Goal: Task Accomplishment & Management: Use online tool/utility

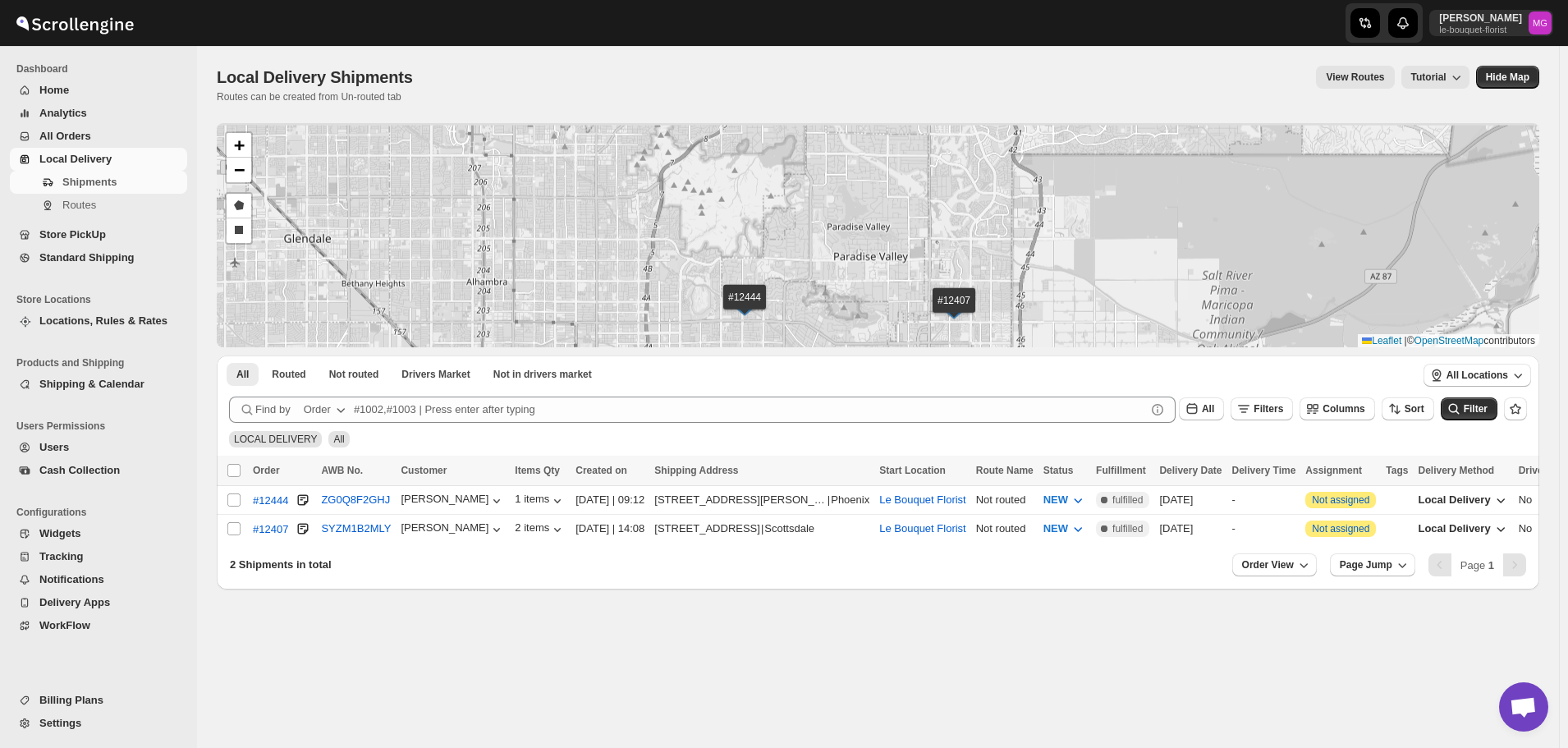
click at [879, 316] on div "#12444 #12407 + − Draw a polygon Draw a rectangle Leaflet | © OpenStreetMap con…" at bounding box center [878, 234] width 1323 height 224
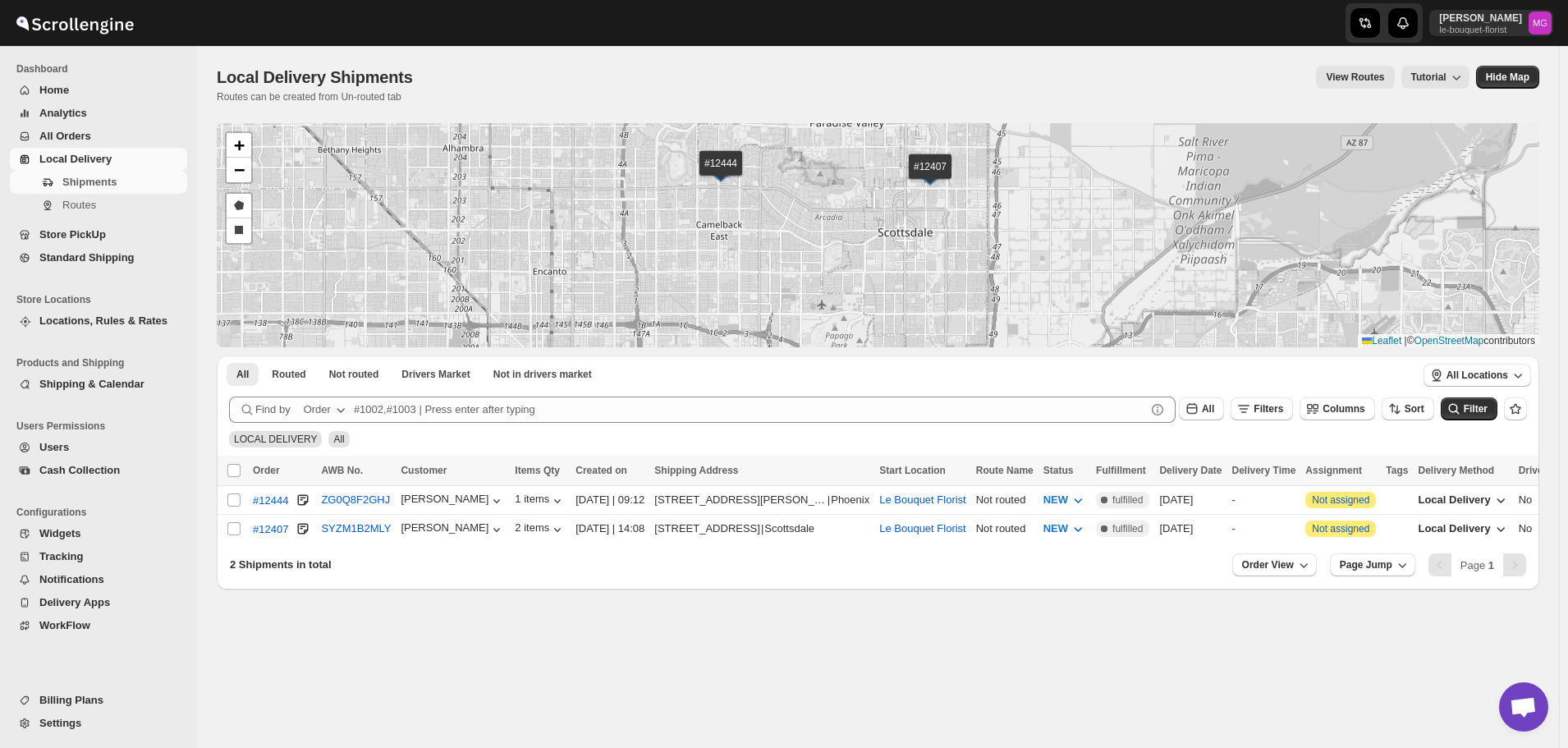
drag, startPoint x: 829, startPoint y: 327, endPoint x: 819, endPoint y: 185, distance: 142.4
click at [819, 185] on div "#12444 #12407 + − Draw a polygon Draw a rectangle Leaflet | © OpenStreetMap con…" at bounding box center [878, 234] width 1323 height 224
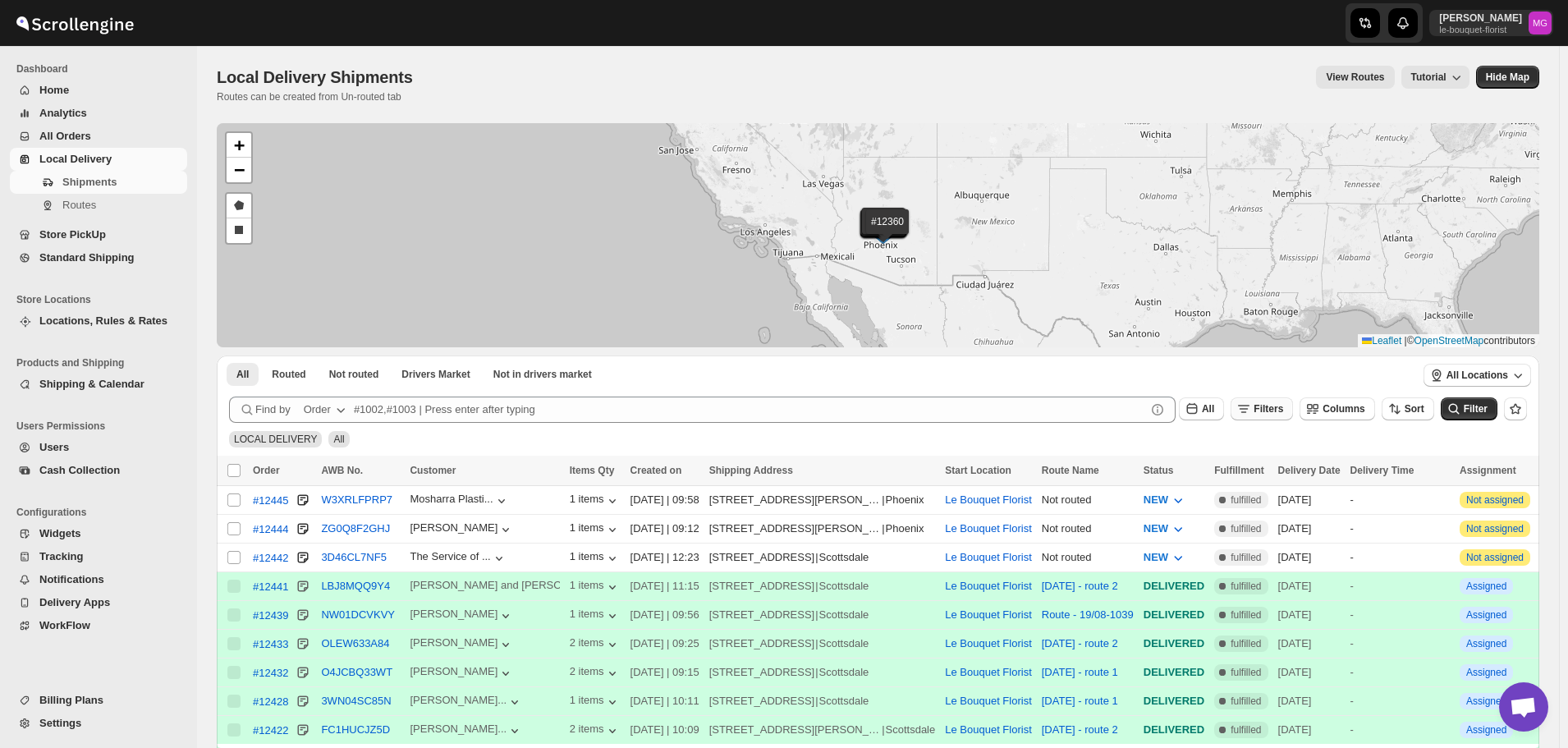
click at [1279, 415] on span "Filters" at bounding box center [1268, 408] width 29 height 12
click at [1275, 472] on span "Add Filter" at bounding box center [1285, 473] width 46 height 13
click at [1127, 463] on div "Select" at bounding box center [1187, 474] width 123 height 23
click at [1137, 470] on button "Select" at bounding box center [1187, 474] width 123 height 23
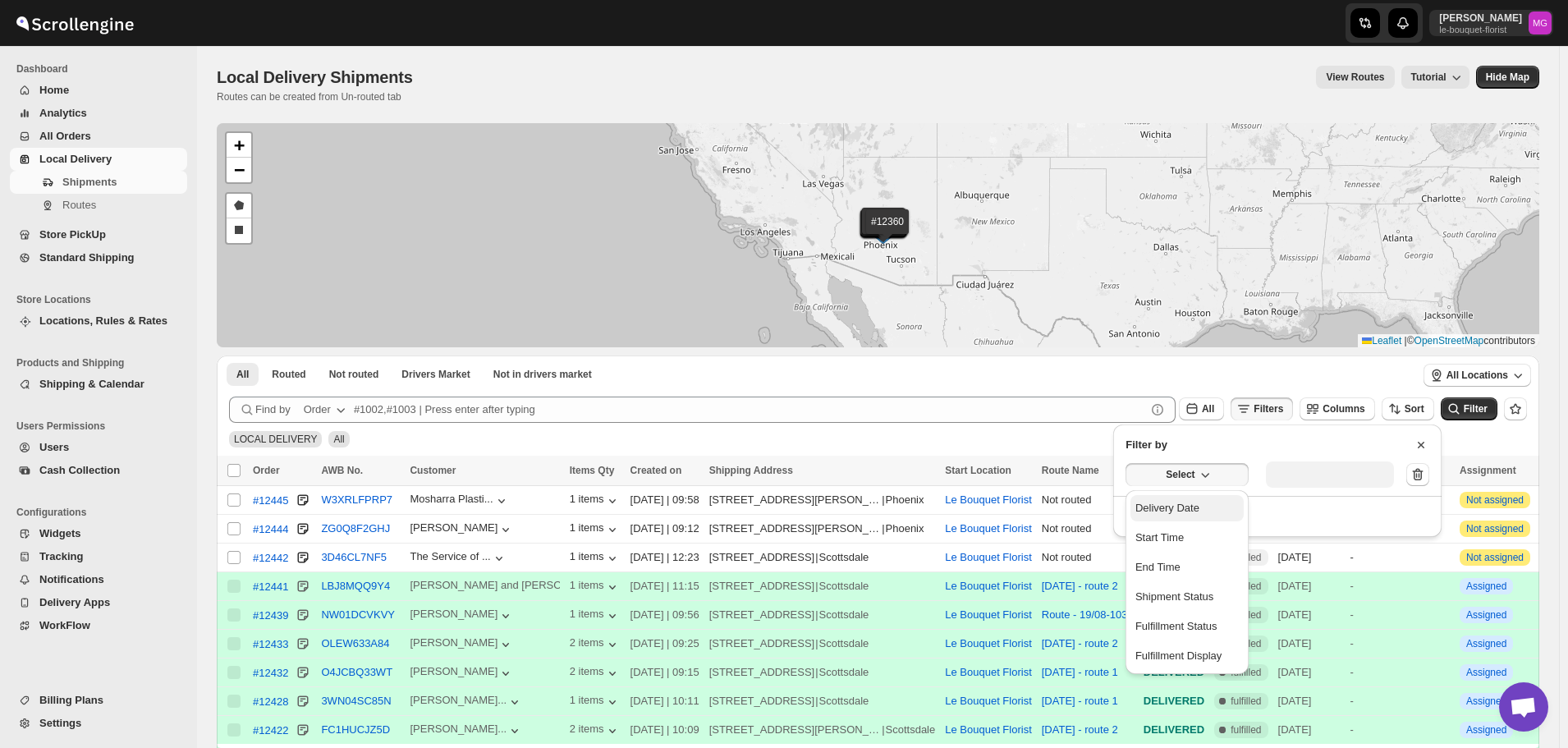
drag, startPoint x: 1143, startPoint y: 494, endPoint x: 1162, endPoint y: 497, distance: 19.2
click at [1143, 495] on button "Delivery Date" at bounding box center [1187, 507] width 113 height 26
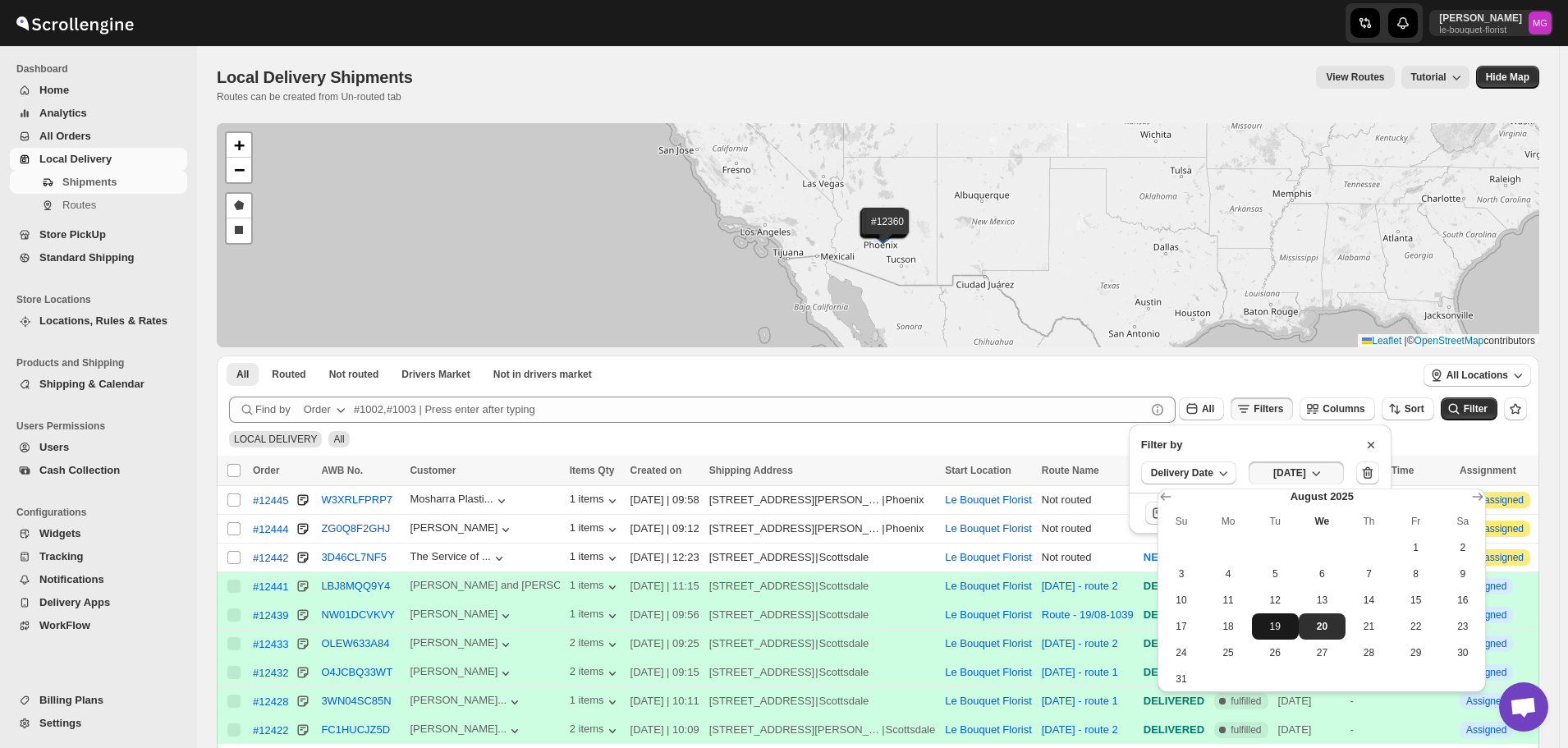
click at [1283, 621] on span "19" at bounding box center [1275, 626] width 34 height 13
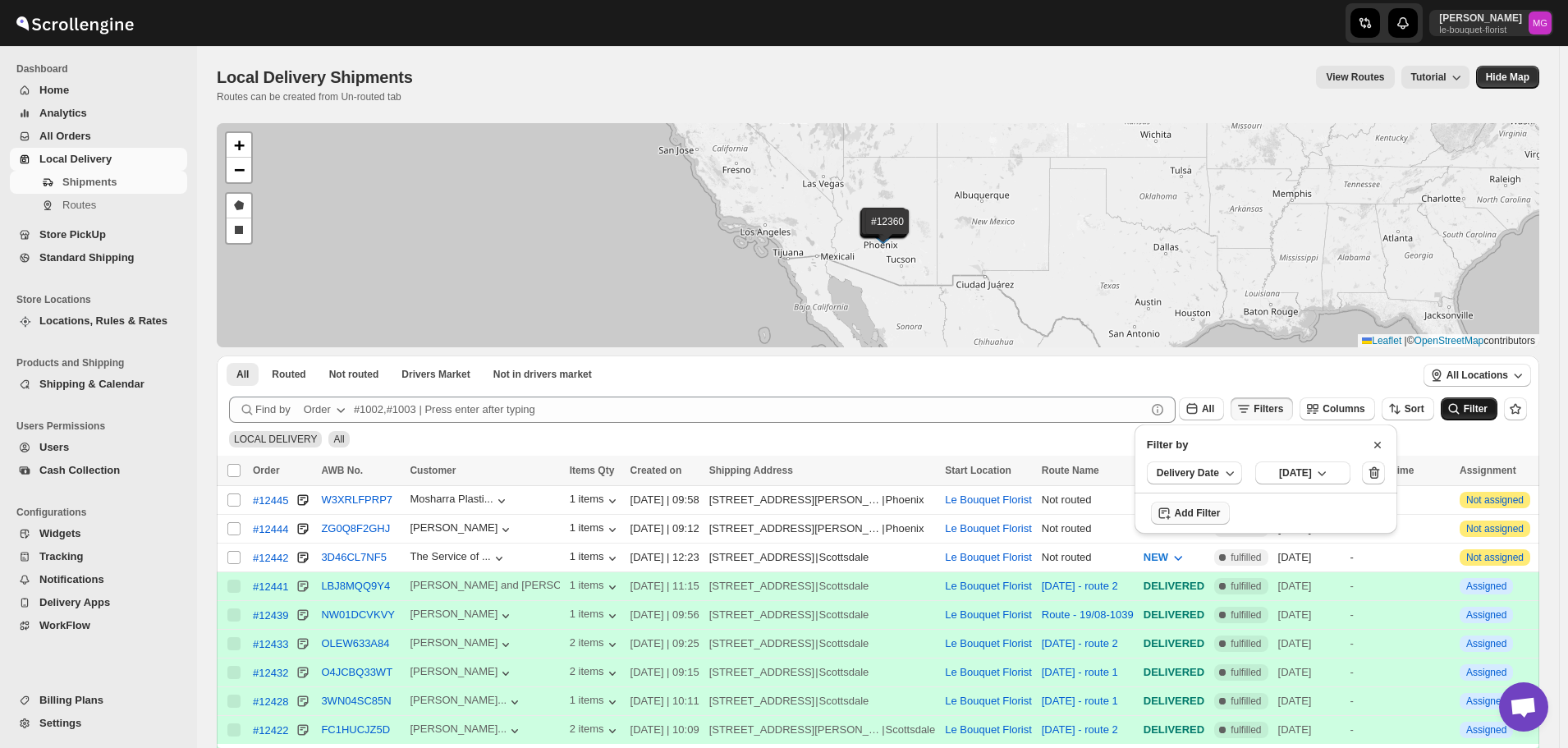
click at [1481, 411] on span "Filter" at bounding box center [1476, 408] width 24 height 12
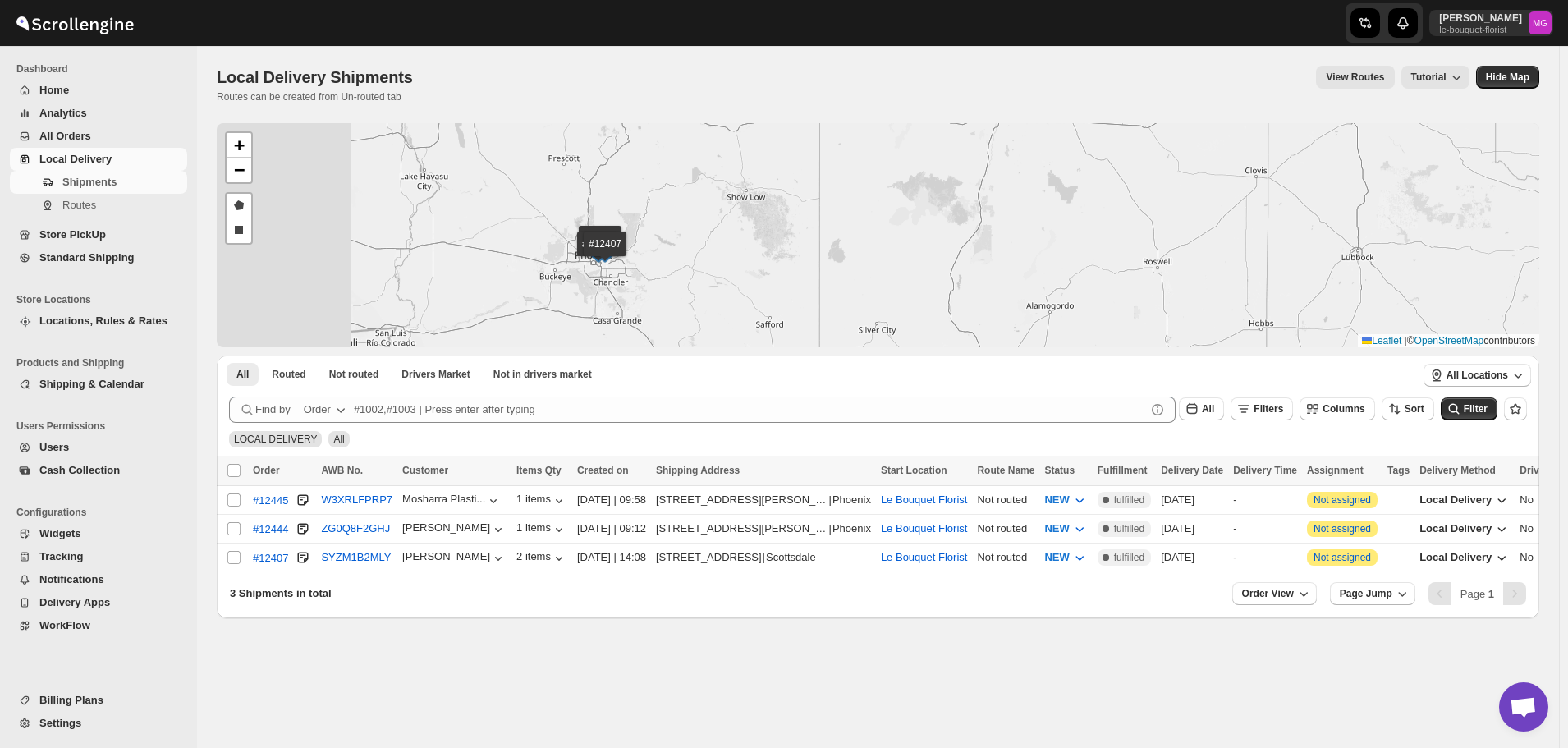
drag, startPoint x: 711, startPoint y: 213, endPoint x: 1044, endPoint y: 169, distance: 335.9
click at [1044, 168] on div "#12445 #12444 #12407 + − Draw a polygon Draw a rectangle Leaflet | © OpenStreet…" at bounding box center [878, 234] width 1323 height 224
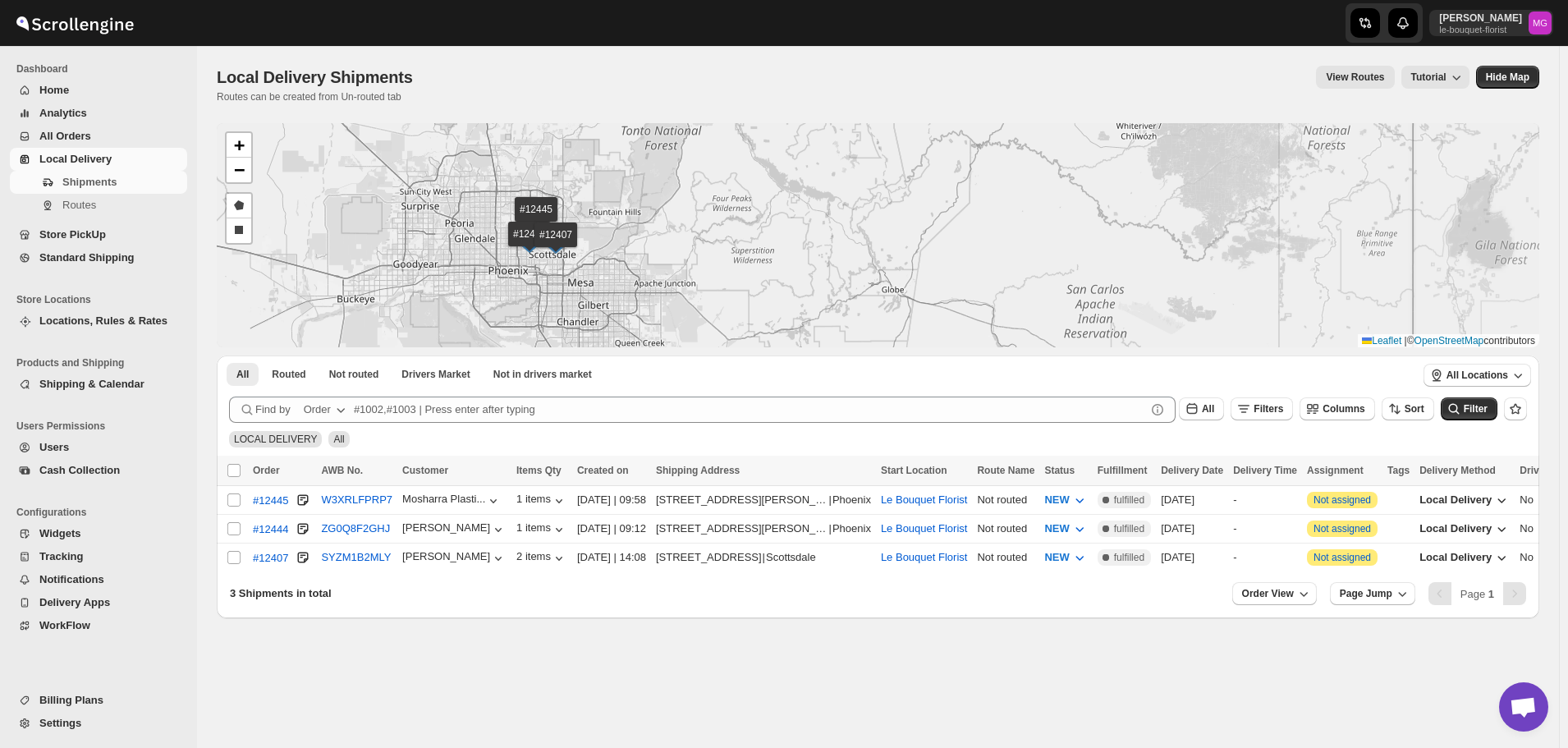
drag, startPoint x: 537, startPoint y: 265, endPoint x: 603, endPoint y: 304, distance: 76.7
click at [603, 304] on div "#12445 #12444 #12407 + − Draw a polygon Draw a rectangle Leaflet | © OpenStreet…" at bounding box center [878, 234] width 1323 height 224
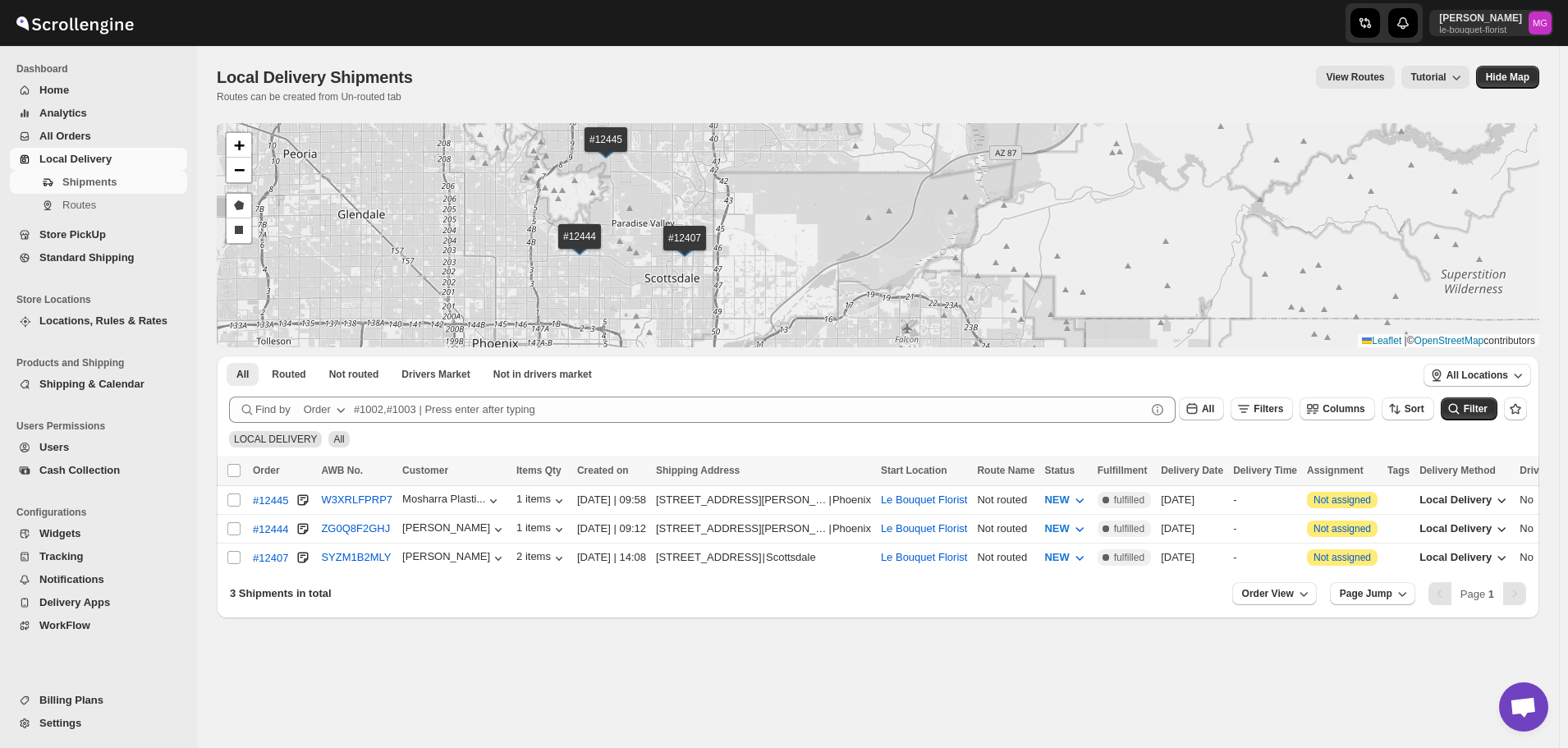
drag, startPoint x: 670, startPoint y: 183, endPoint x: 677, endPoint y: 212, distance: 29.8
click at [677, 212] on div "#12445 #12444 #12407 + − Draw a polygon Draw a rectangle Leaflet | © OpenStreet…" at bounding box center [878, 234] width 1323 height 224
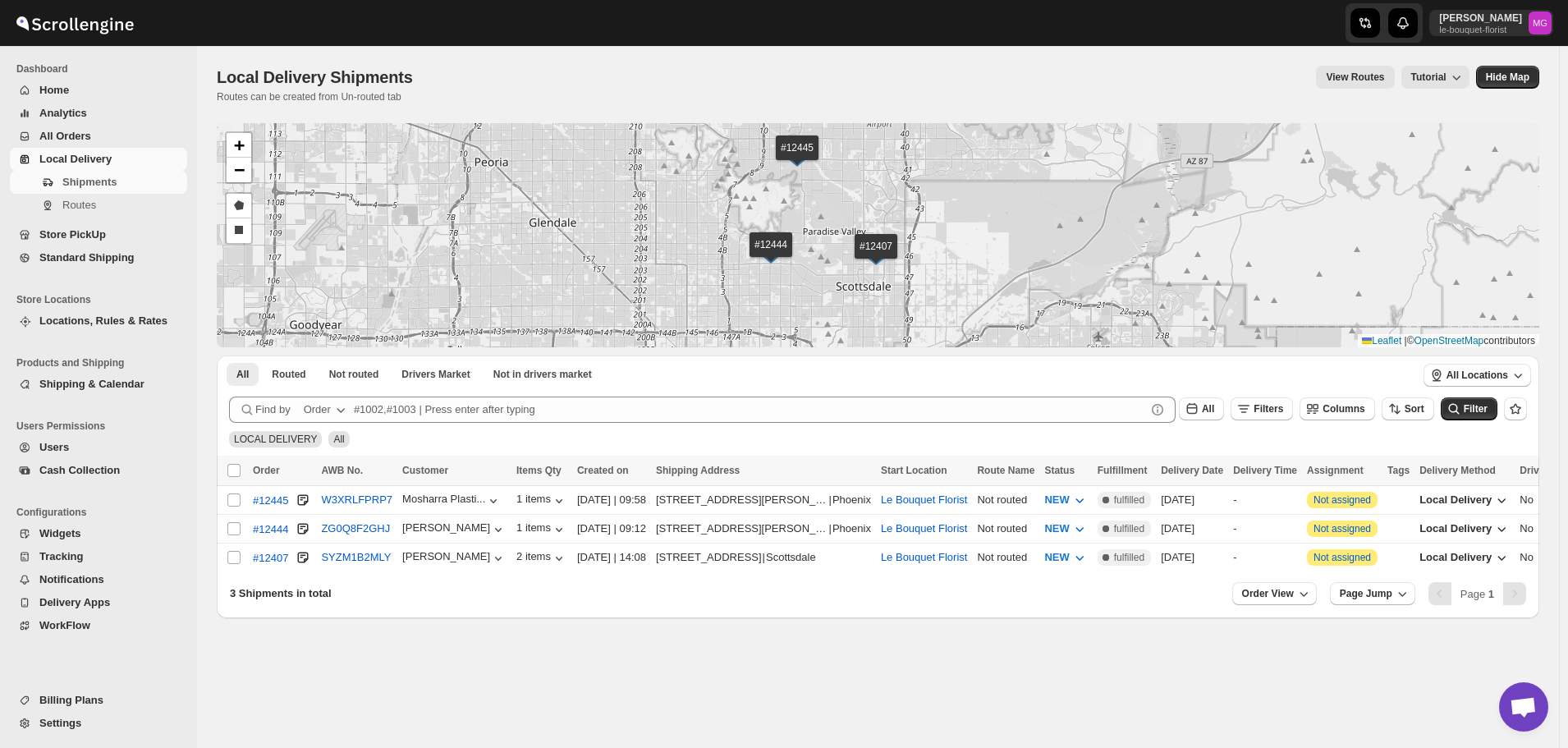
drag, startPoint x: 788, startPoint y: 228, endPoint x: 946, endPoint y: 210, distance: 159.0
click at [946, 210] on div "#12445 #12444 #12407 + − Draw a polygon Draw a rectangle Leaflet | © OpenStreet…" at bounding box center [878, 234] width 1323 height 224
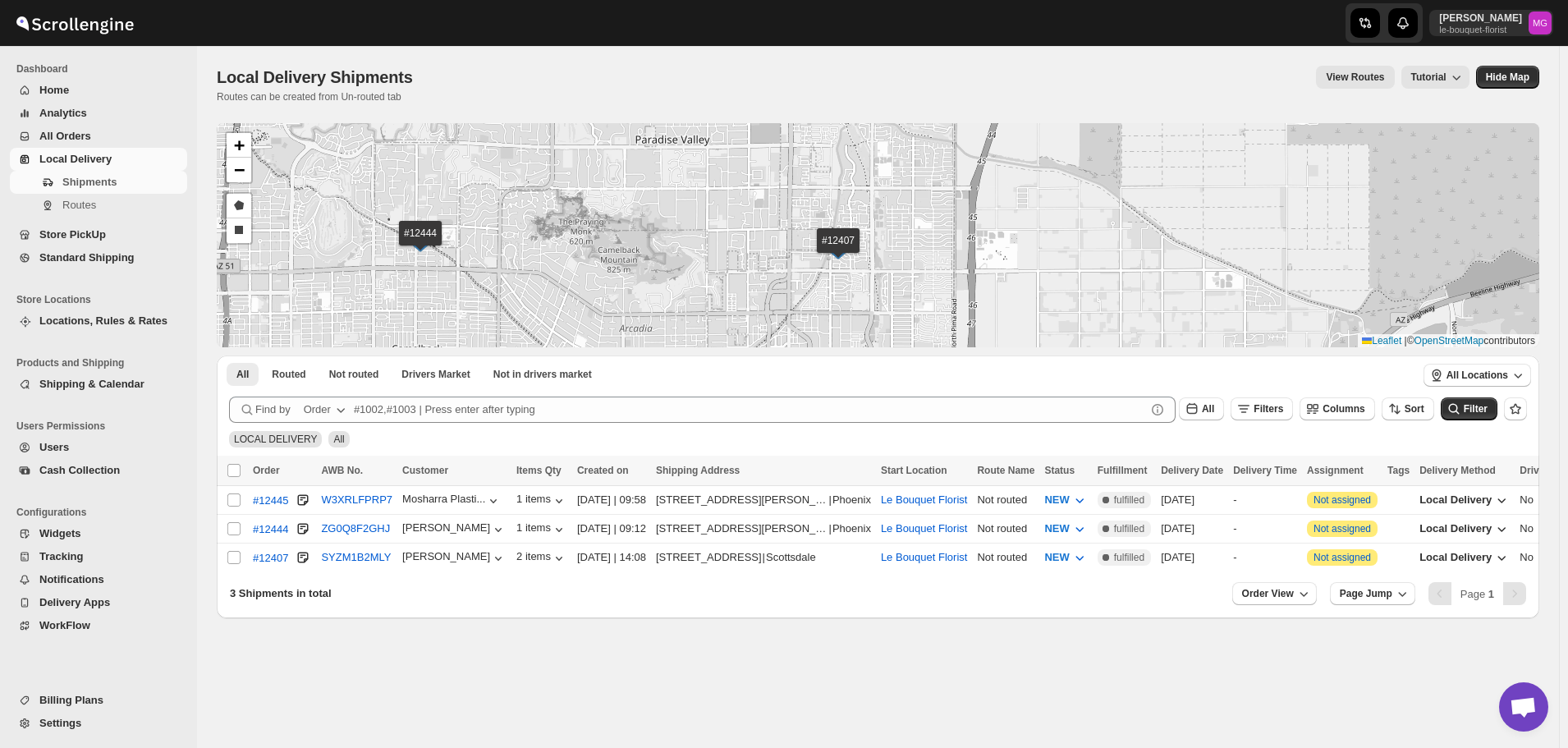
drag, startPoint x: 841, startPoint y: 251, endPoint x: 842, endPoint y: 284, distance: 33.0
click at [842, 284] on div "#12445 #12444 #12407 + − Draw a polygon Draw a rectangle Leaflet | © OpenStreet…" at bounding box center [878, 234] width 1323 height 224
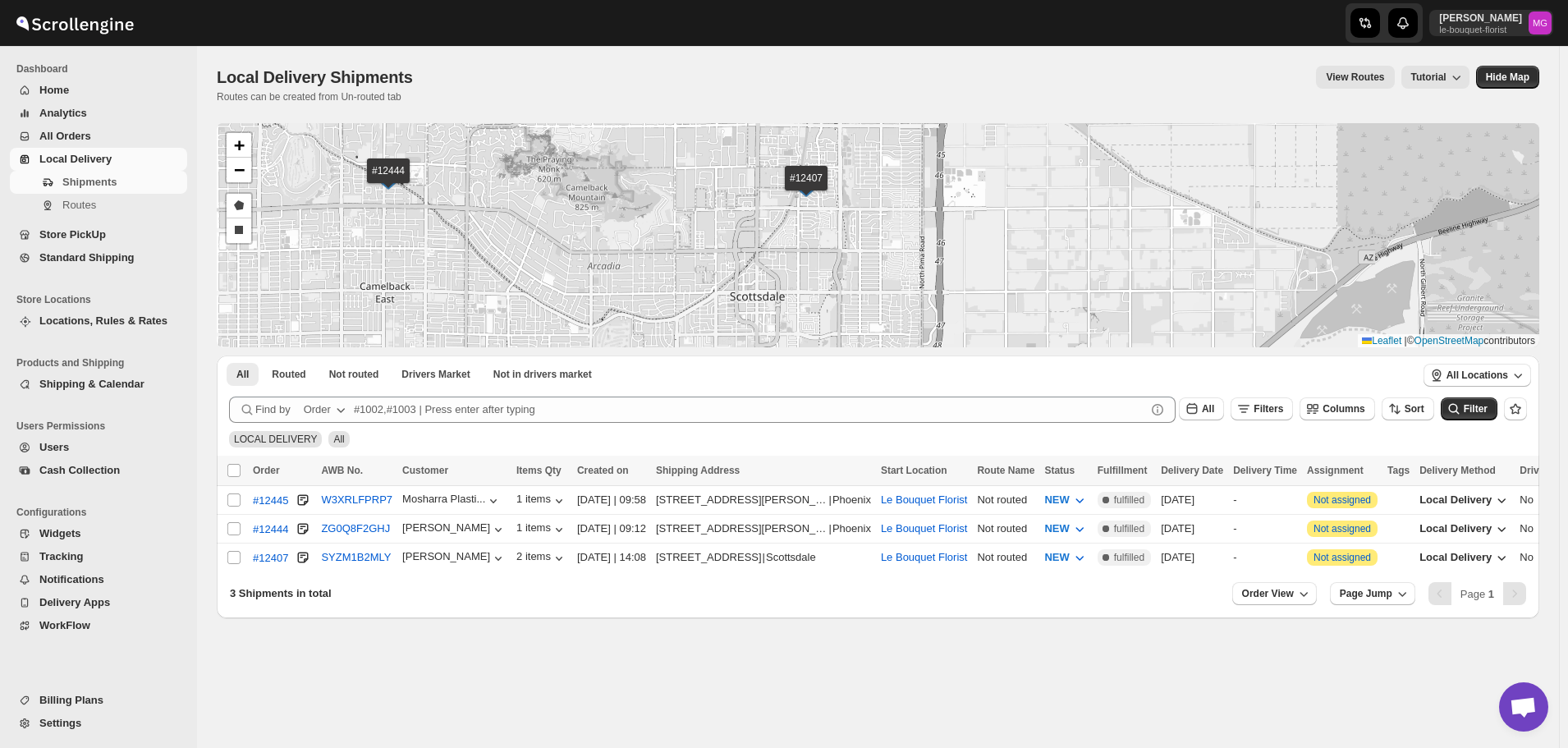
drag, startPoint x: 854, startPoint y: 322, endPoint x: 822, endPoint y: 253, distance: 76.1
click at [822, 253] on div "#12445 #12444 #12407 + − Draw a polygon Draw a rectangle Leaflet | © OpenStreet…" at bounding box center [878, 234] width 1323 height 224
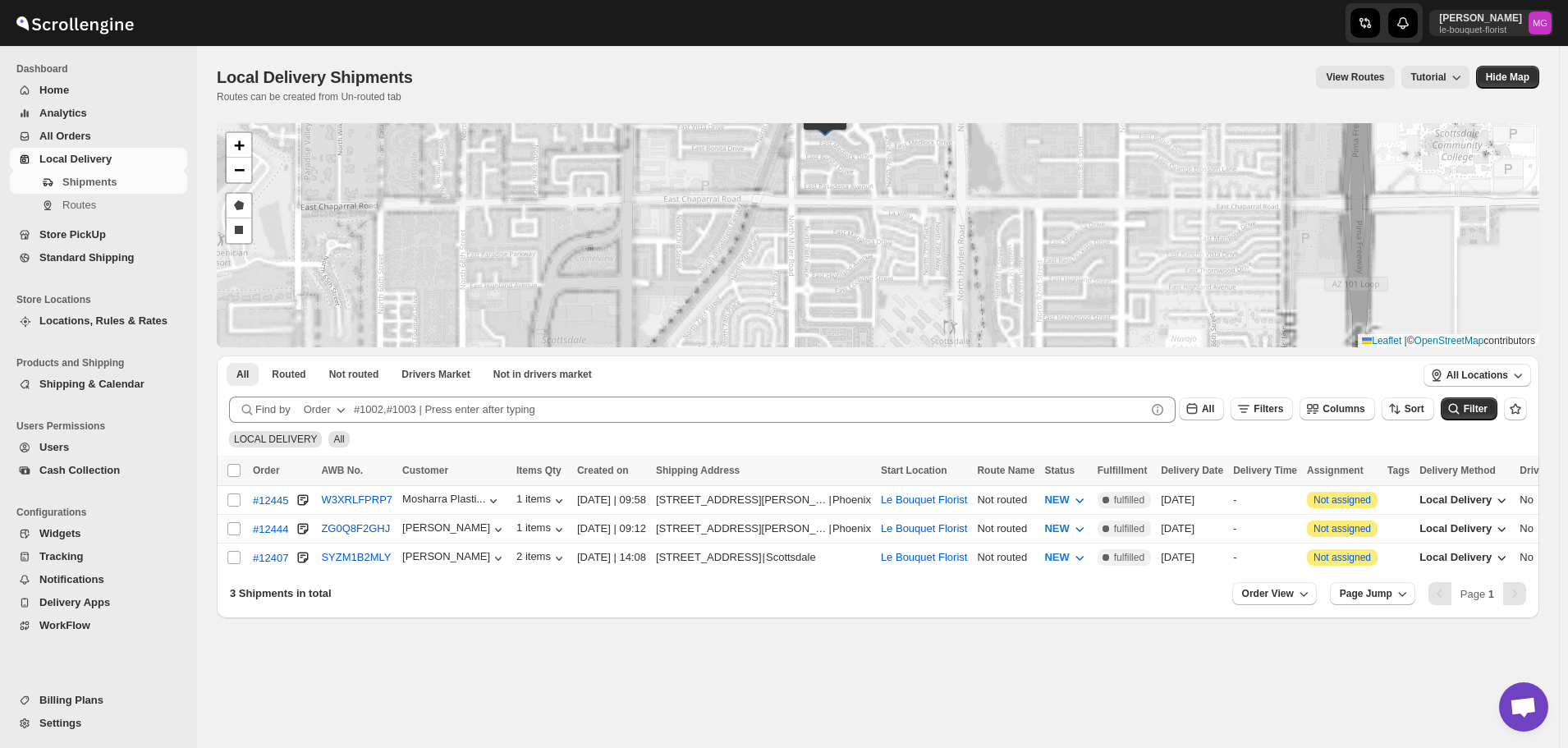
drag, startPoint x: 808, startPoint y: 277, endPoint x: 832, endPoint y: 322, distance: 51.0
click at [823, 352] on div "#12445 #12444 #12407 + − Draw a polygon Draw a rectangle Leaflet | © OpenStreet…" at bounding box center [878, 370] width 1323 height 495
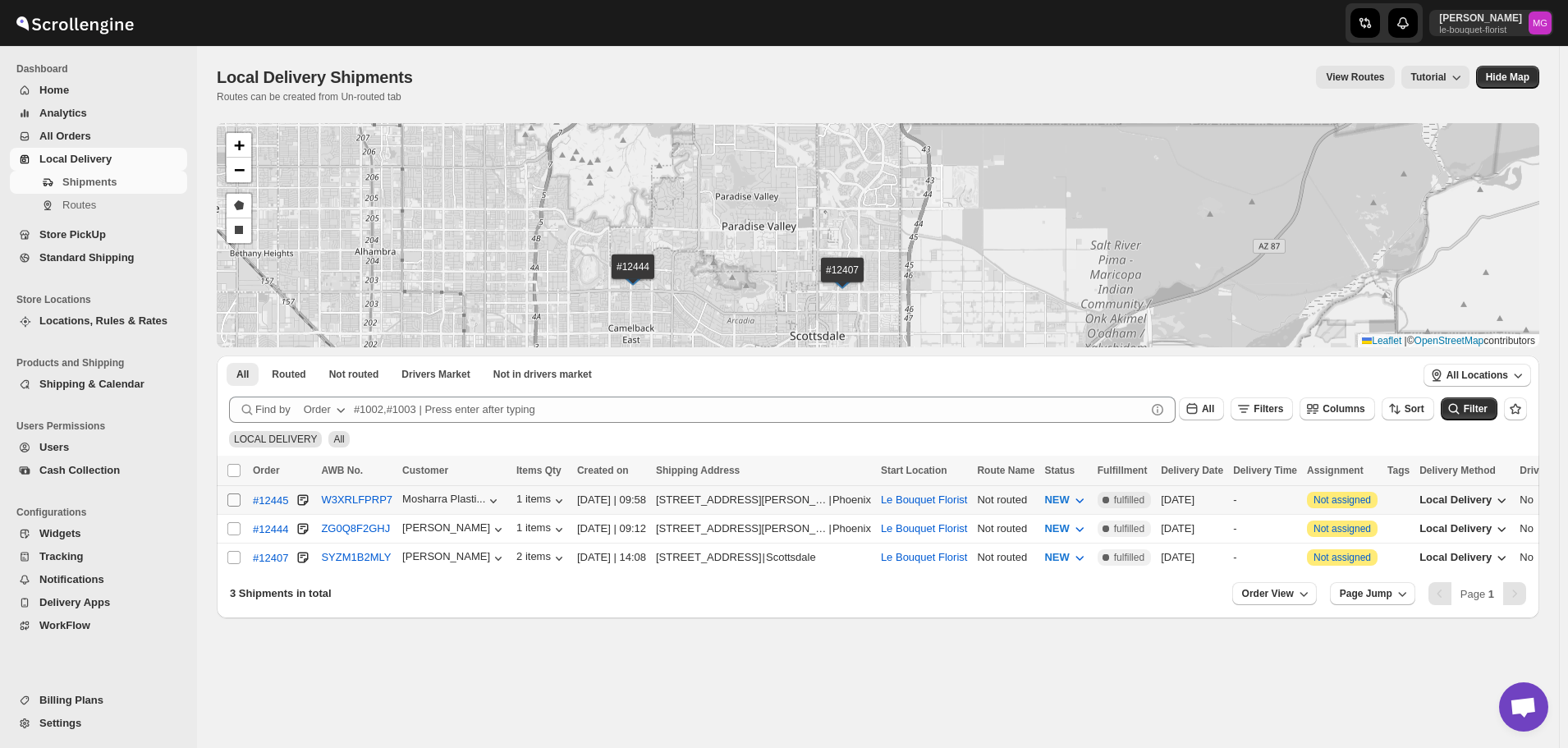
click at [234, 498] on input "Select shipment" at bounding box center [234, 499] width 13 height 13
checkbox input "true"
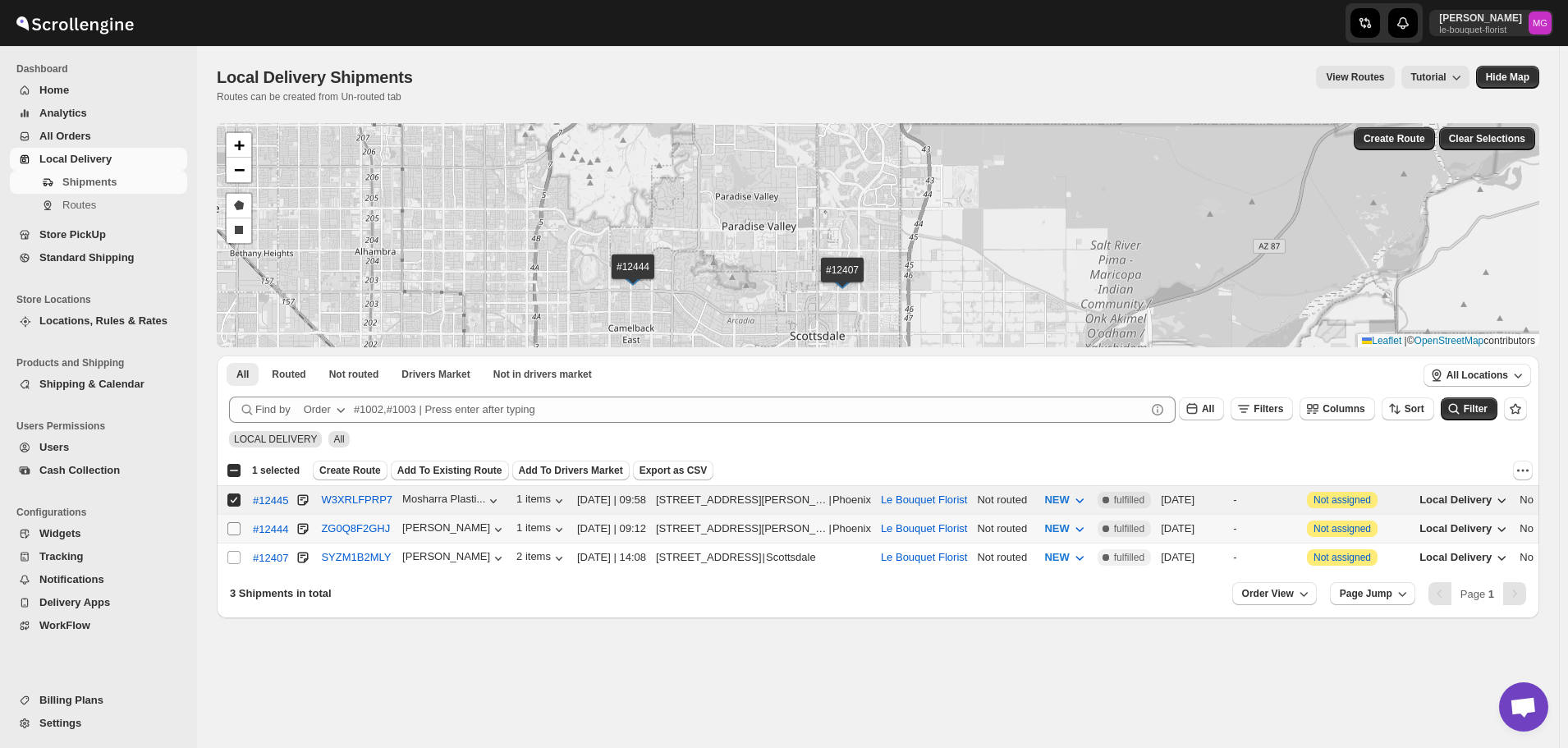
click at [238, 523] on input "Select shipment" at bounding box center [234, 529] width 13 height 13
checkbox input "true"
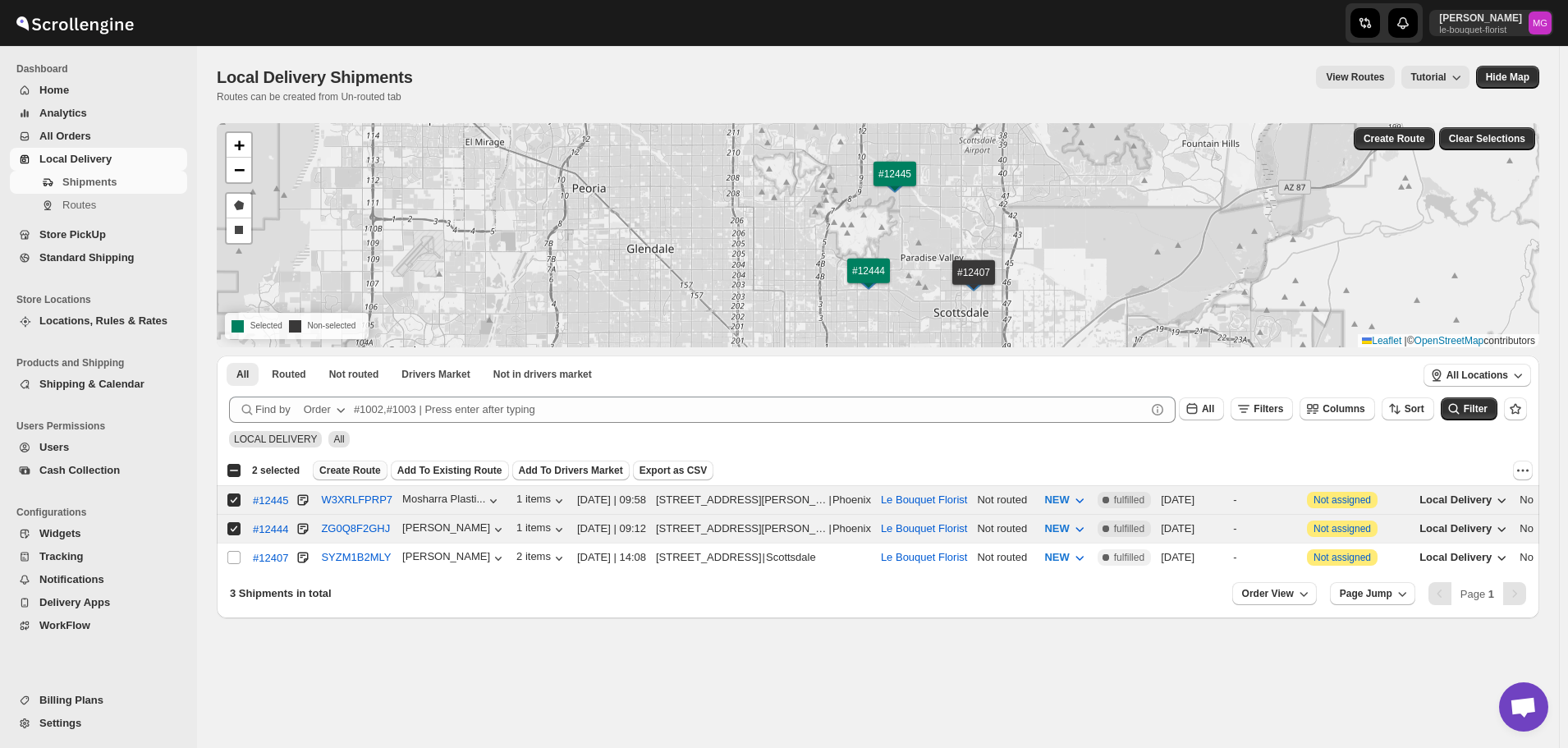
click at [319, 471] on span "Create Route" at bounding box center [350, 470] width 62 height 13
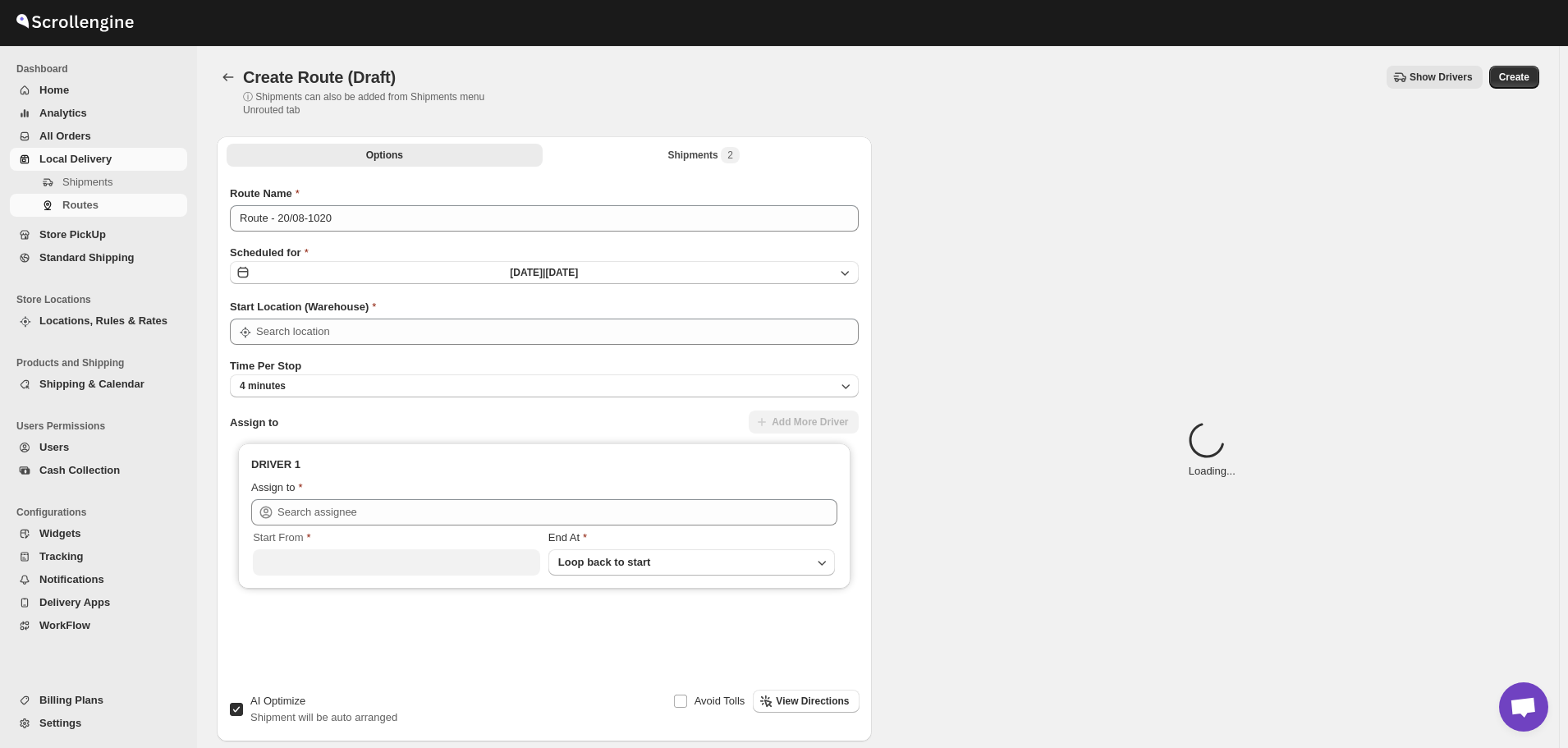
type input "Le Bouquet Florist"
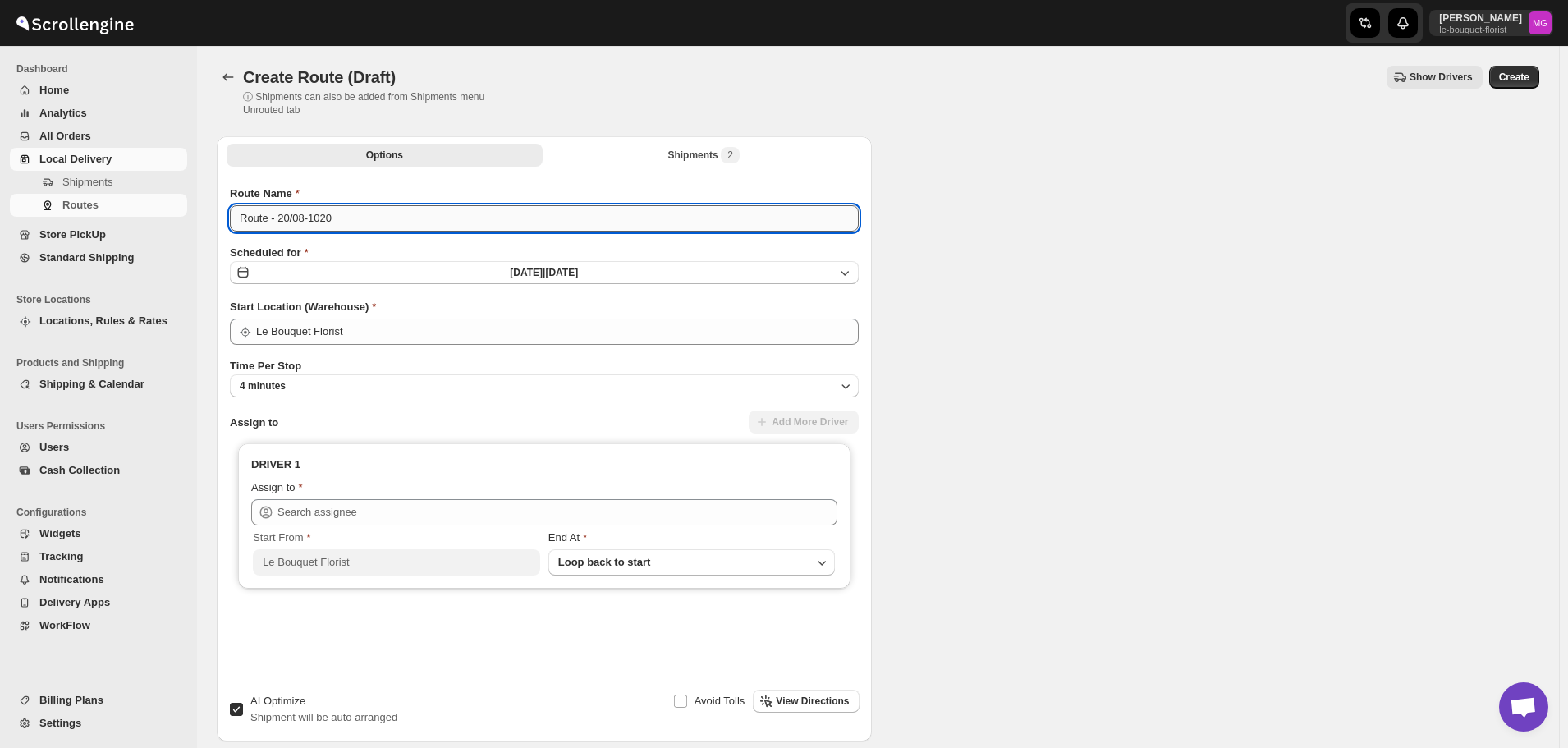
click at [378, 210] on input "Route - 20/08-1020" at bounding box center [544, 218] width 629 height 26
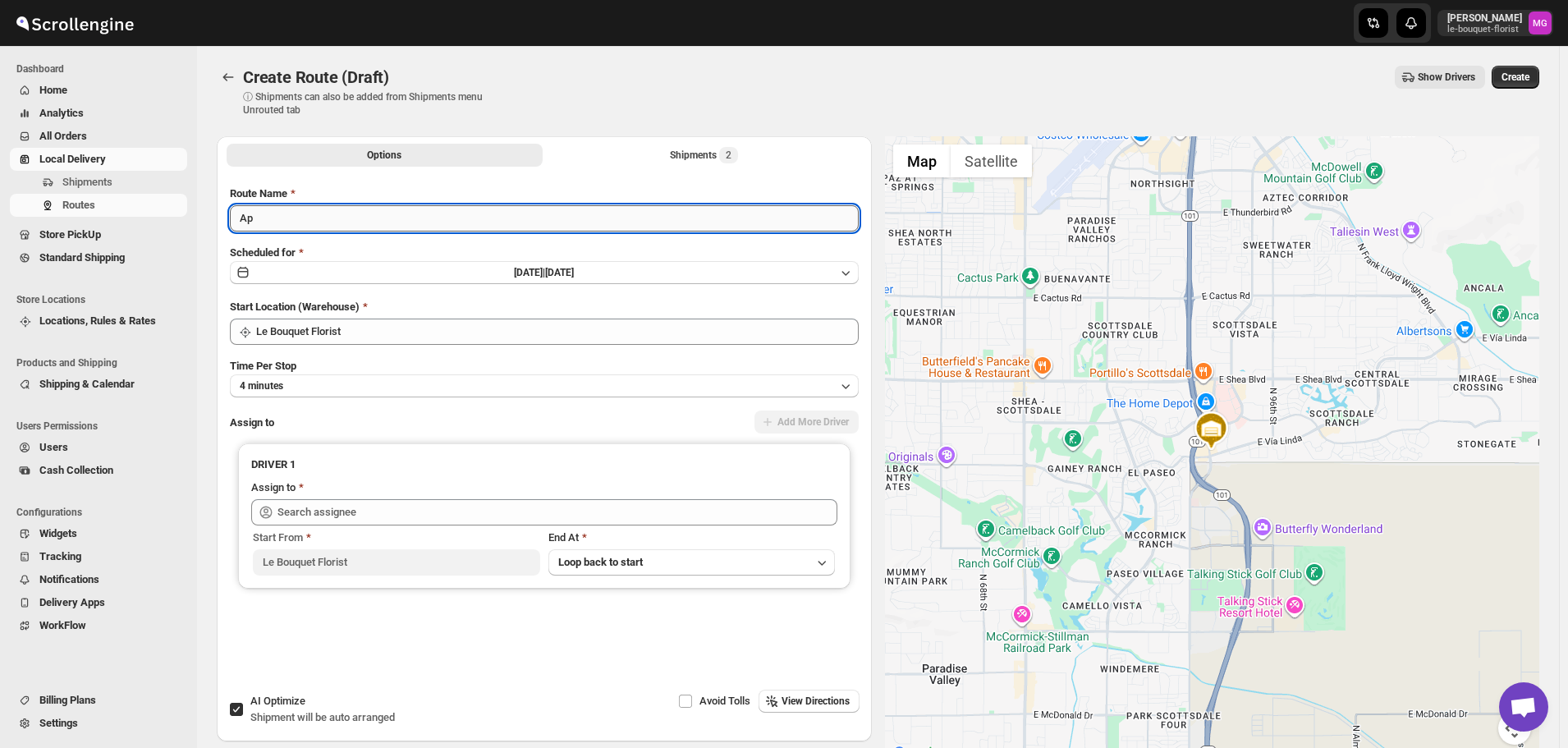
type input "A"
type input "[DATE] - route 1"
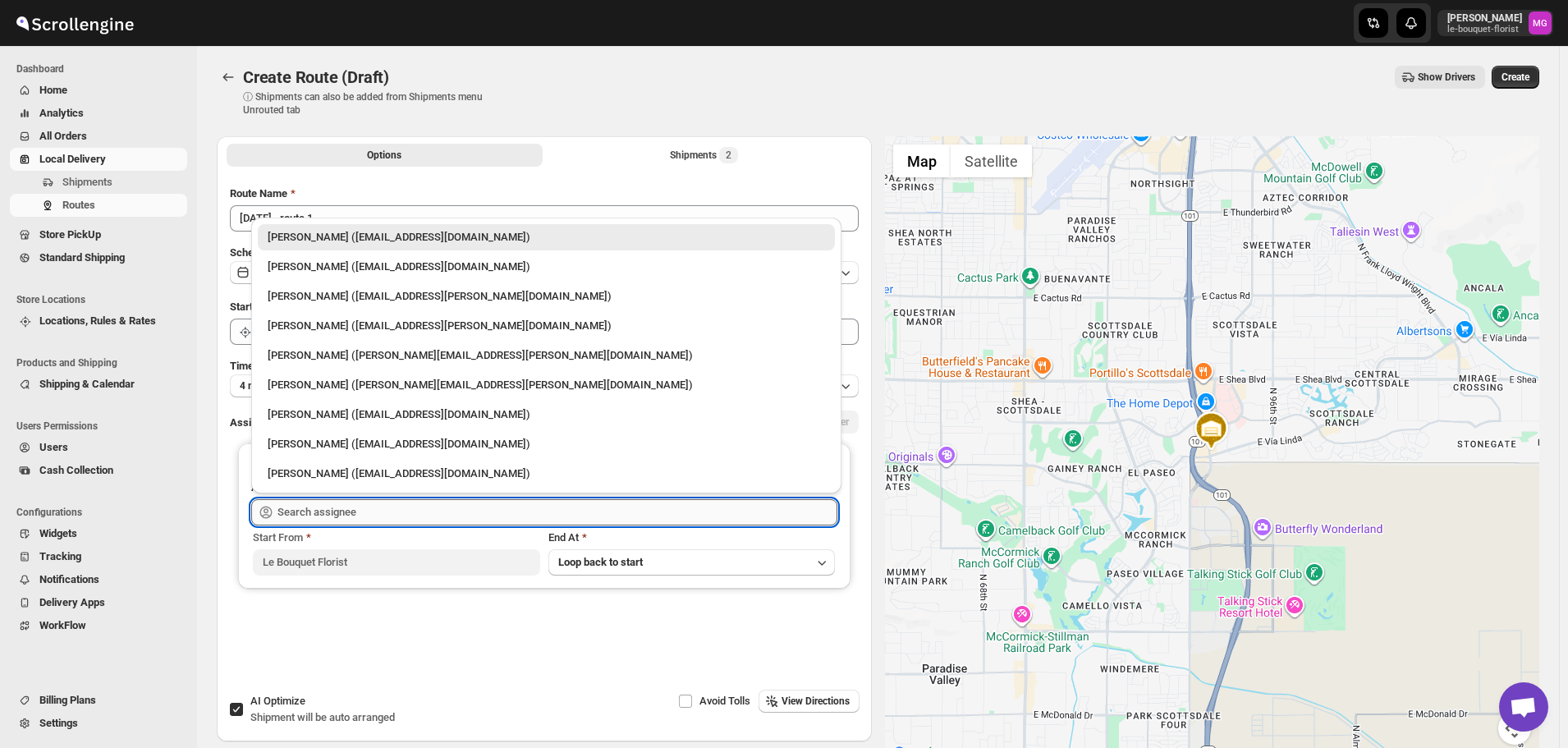
click at [339, 513] on input "text" at bounding box center [557, 512] width 560 height 26
click at [362, 271] on div "[PERSON_NAME] ([EMAIL_ADDRESS][DOMAIN_NAME])" at bounding box center [546, 267] width 557 height 16
type input "[PERSON_NAME] ([EMAIL_ADDRESS][DOMAIN_NAME])"
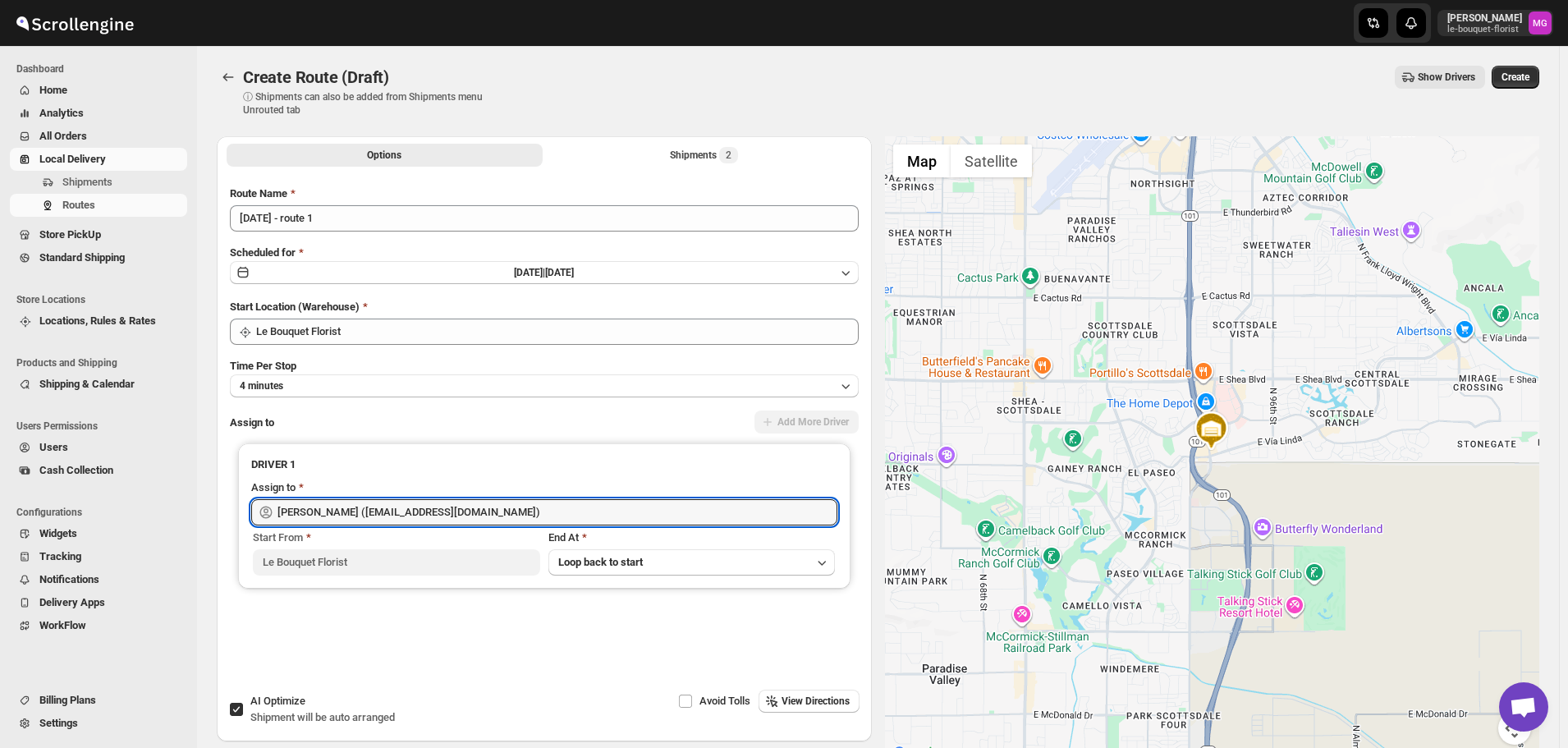
click at [293, 712] on span "Shipment will be auto arranged" at bounding box center [323, 717] width 144 height 12
click at [243, 712] on input "AI Optimize Shipment will be auto arranged" at bounding box center [236, 709] width 13 height 13
checkbox input "false"
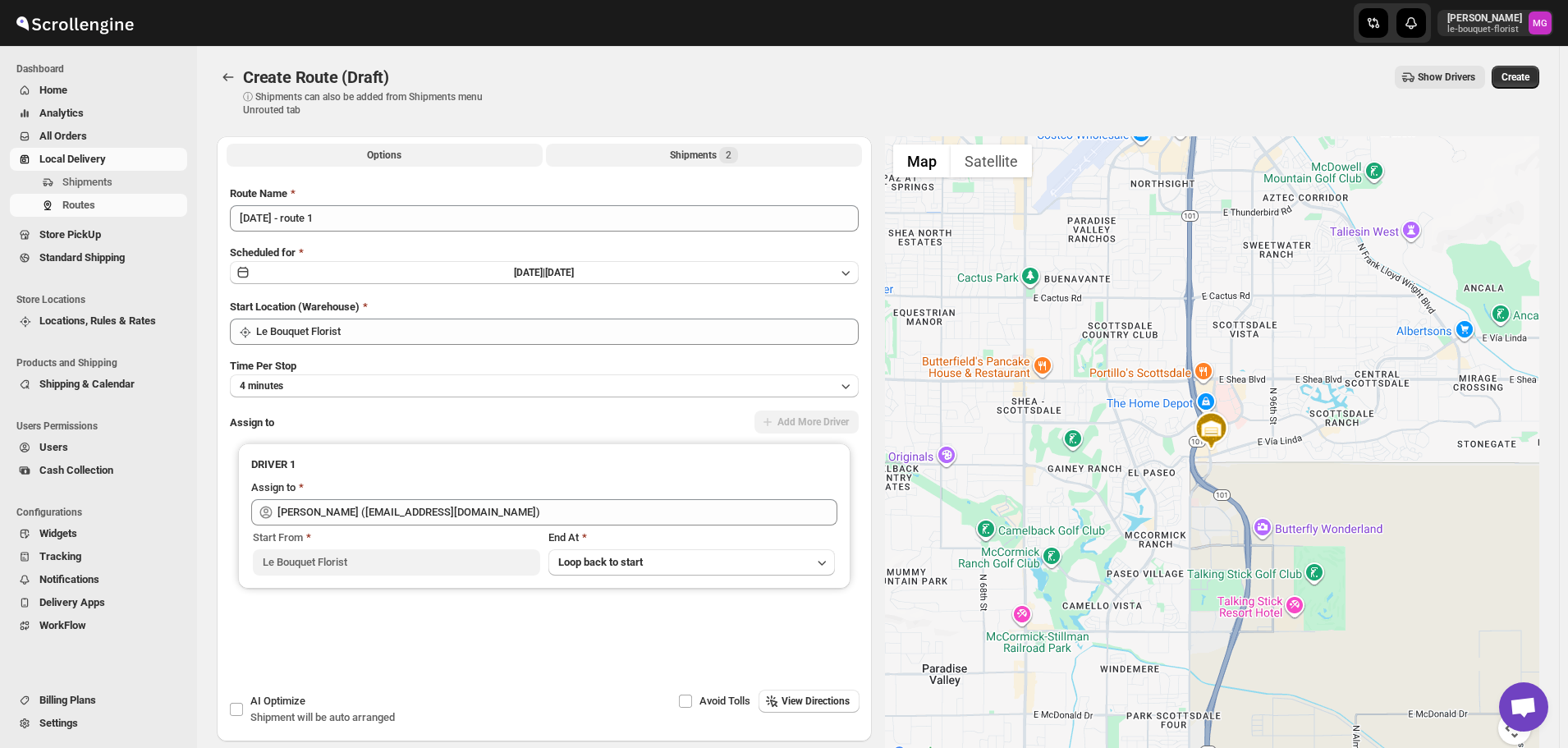
click at [672, 163] on button "Shipments 2" at bounding box center [704, 155] width 316 height 23
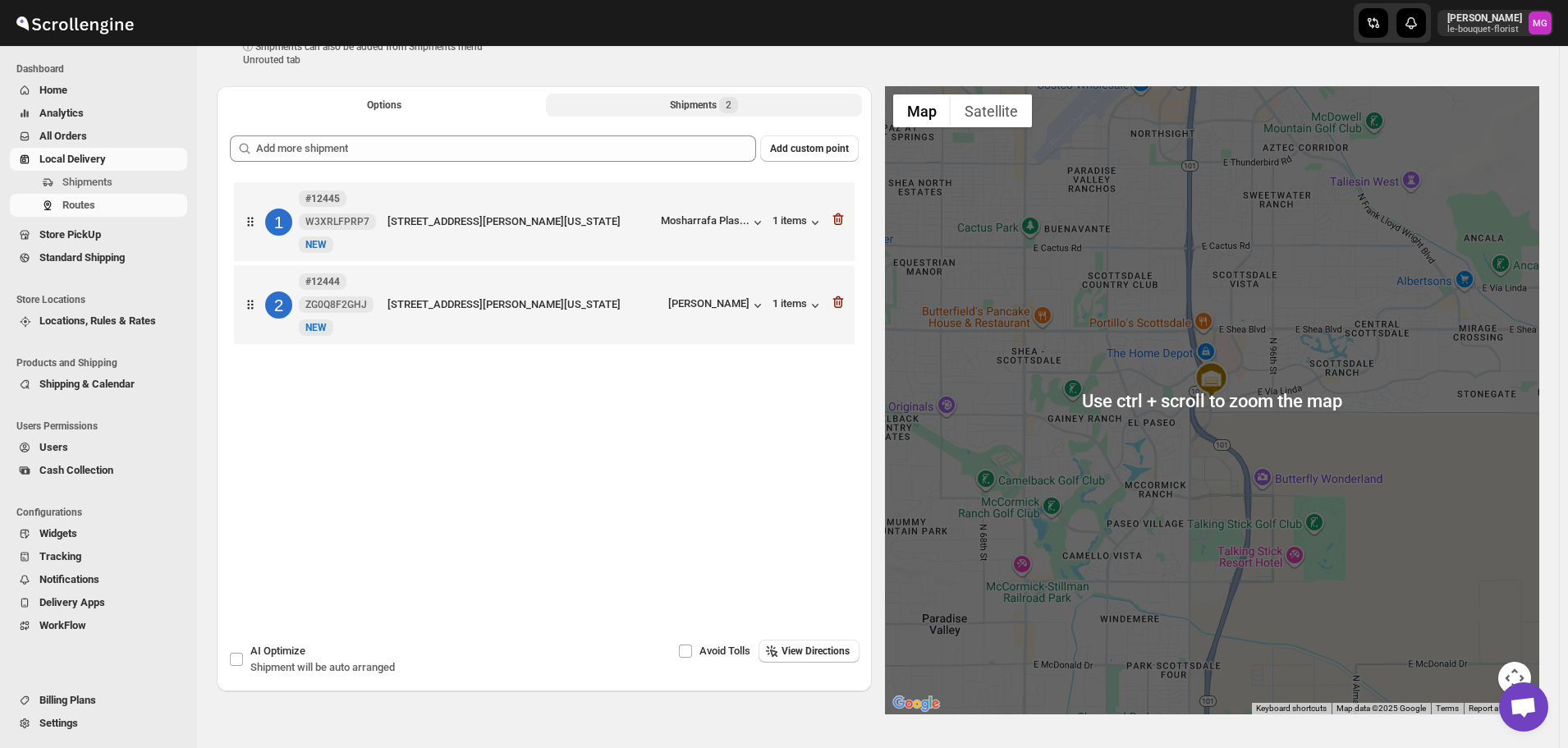
scroll to position [98, 0]
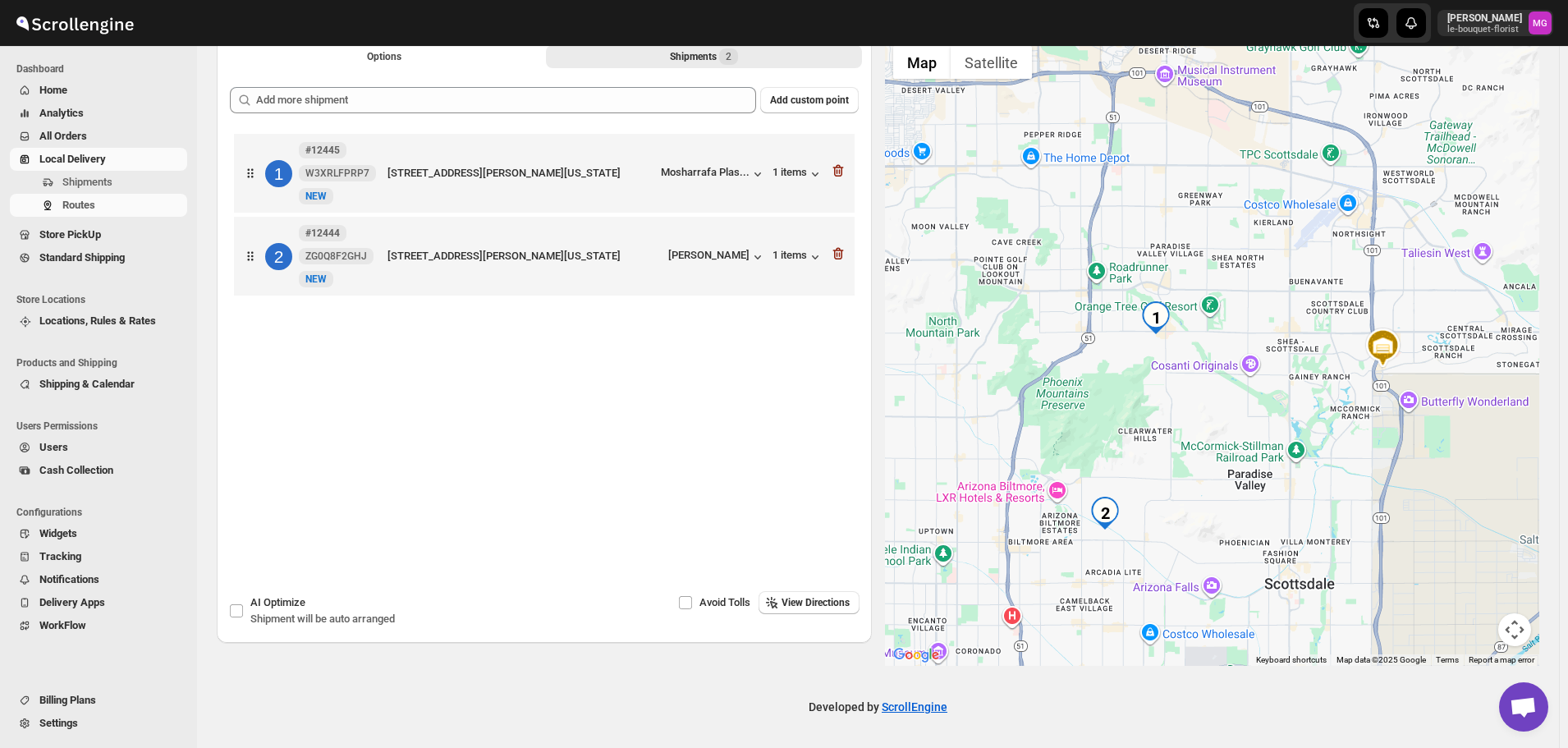
drag, startPoint x: 1060, startPoint y: 432, endPoint x: 1303, endPoint y: 423, distance: 243.2
click at [1303, 423] on div at bounding box center [1212, 351] width 656 height 628
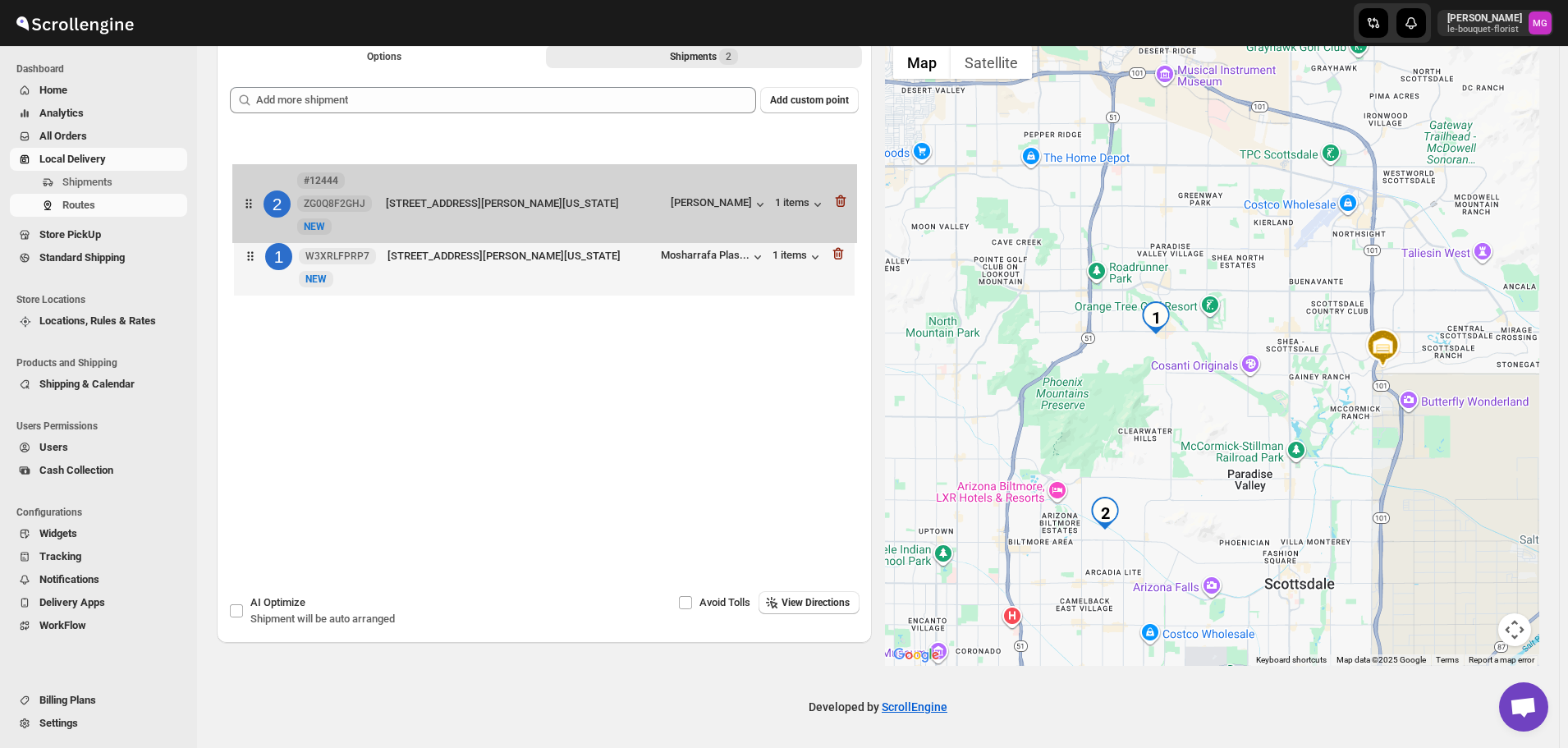
drag, startPoint x: 452, startPoint y: 272, endPoint x: 450, endPoint y: 195, distance: 77.0
click at [450, 195] on div "1 #12445 W3XRLFPRP7 New [GEOGRAPHIC_DATA][STREET_ADDRESS][PERSON_NAME][US_STATE…" at bounding box center [544, 216] width 629 height 174
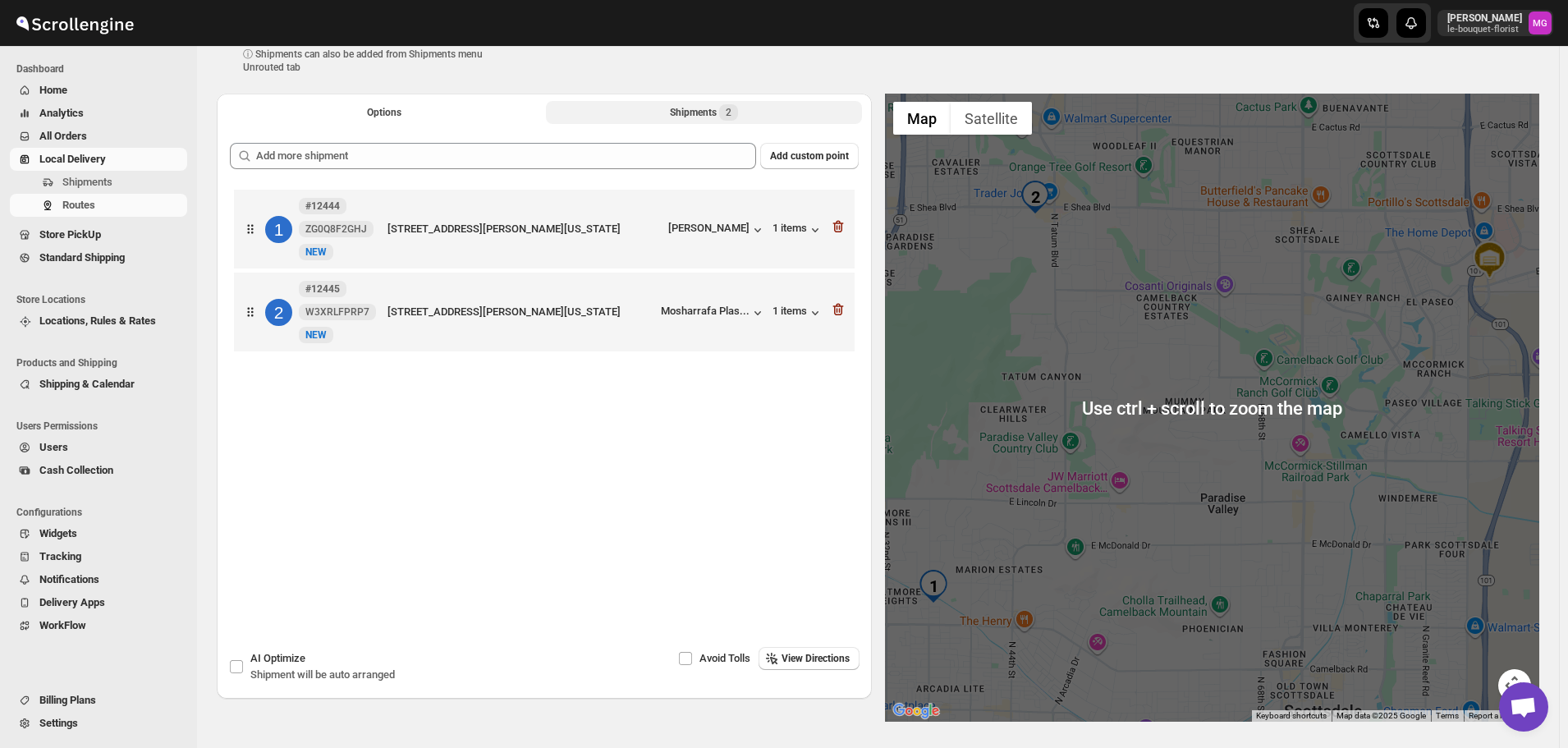
scroll to position [0, 0]
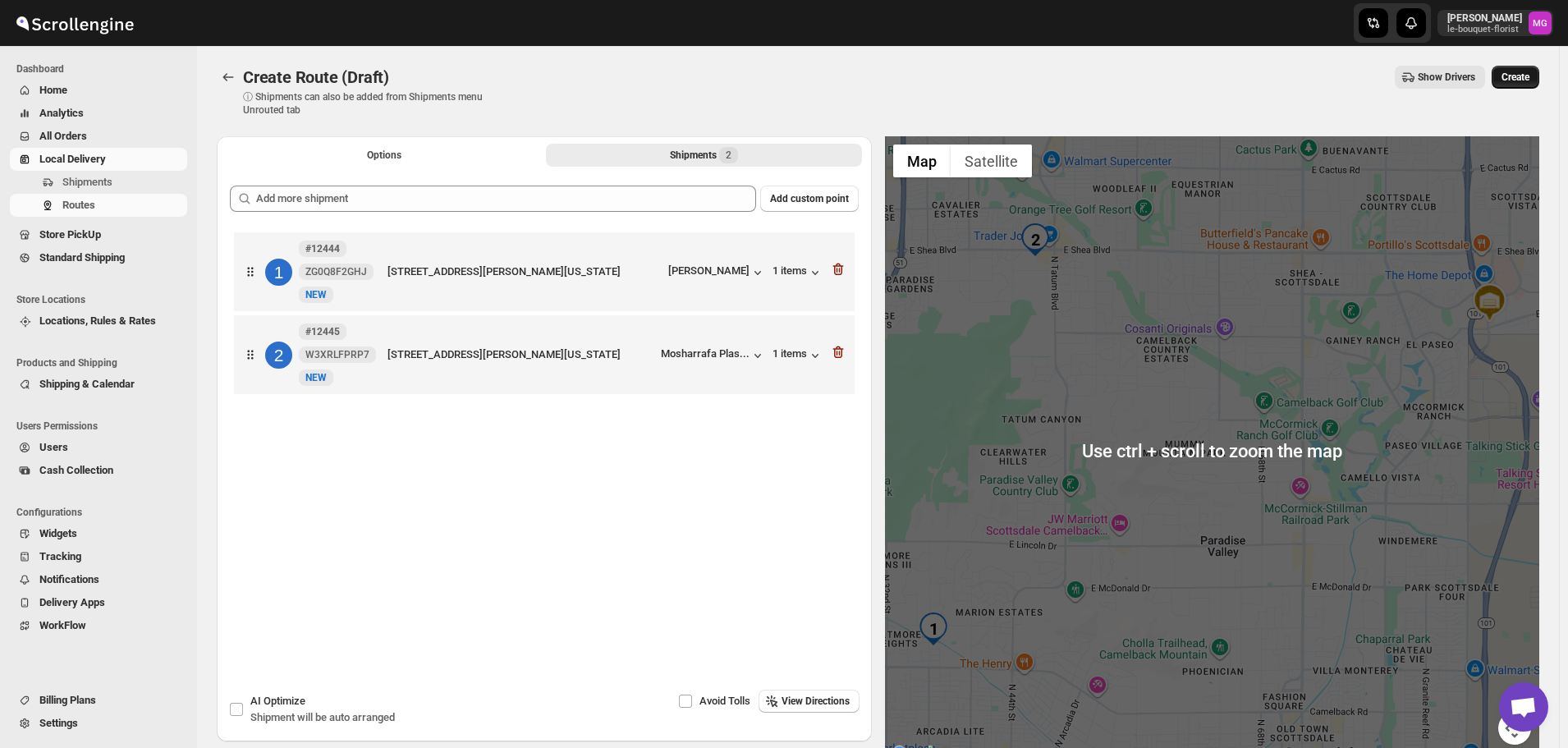
click at [1523, 77] on span "Create" at bounding box center [1515, 77] width 28 height 13
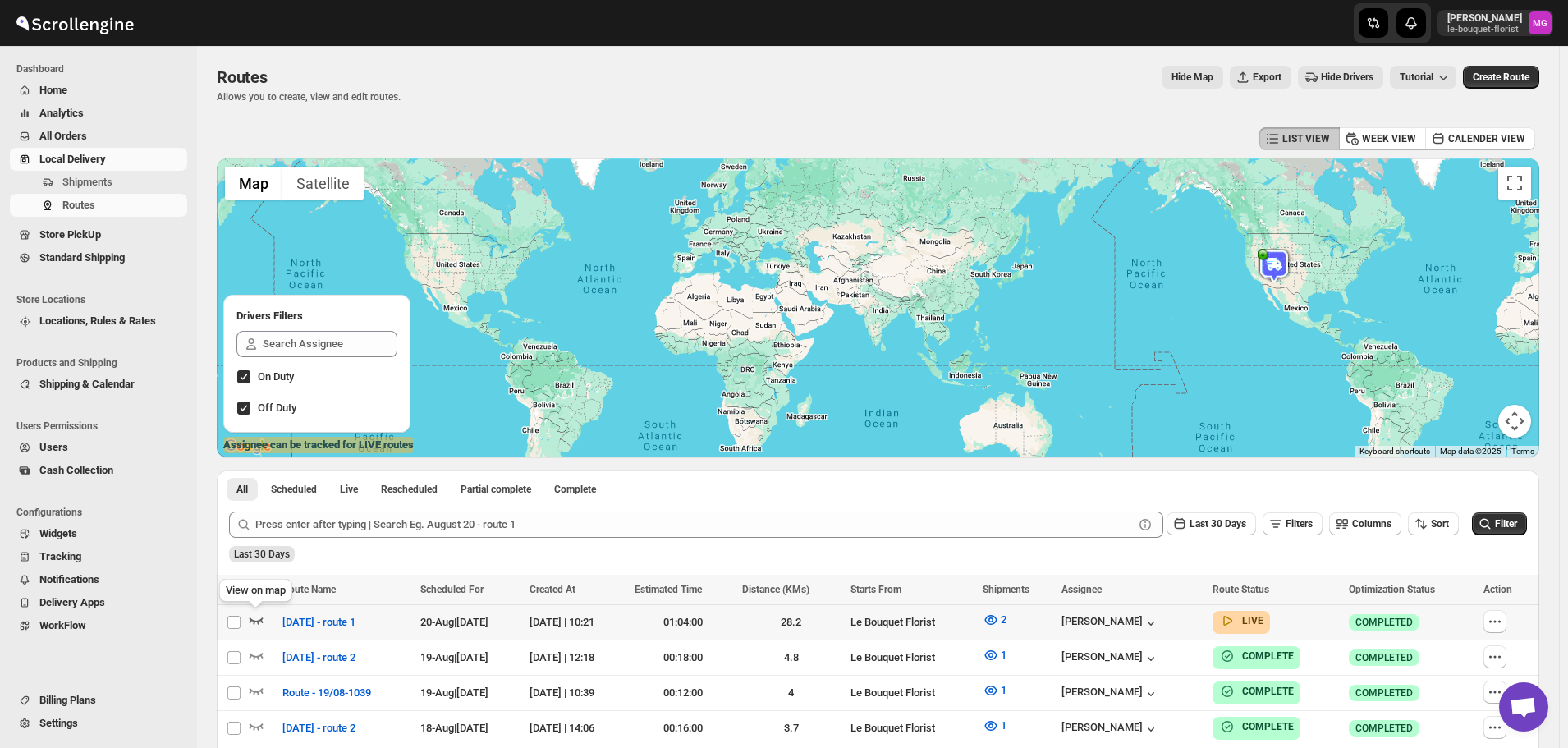
click at [257, 621] on icon "button" at bounding box center [256, 620] width 16 height 16
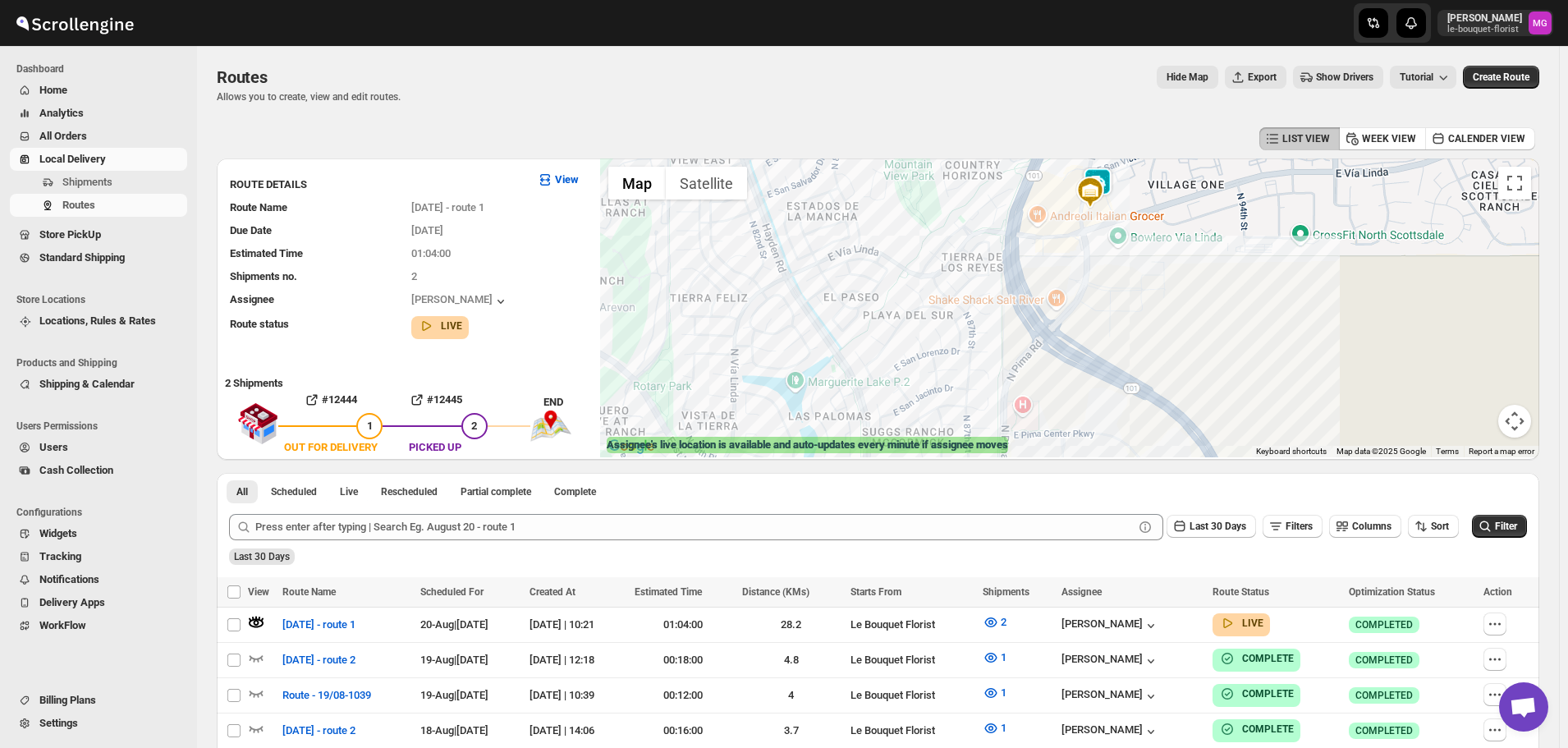
click at [1107, 178] on img at bounding box center [1090, 192] width 33 height 33
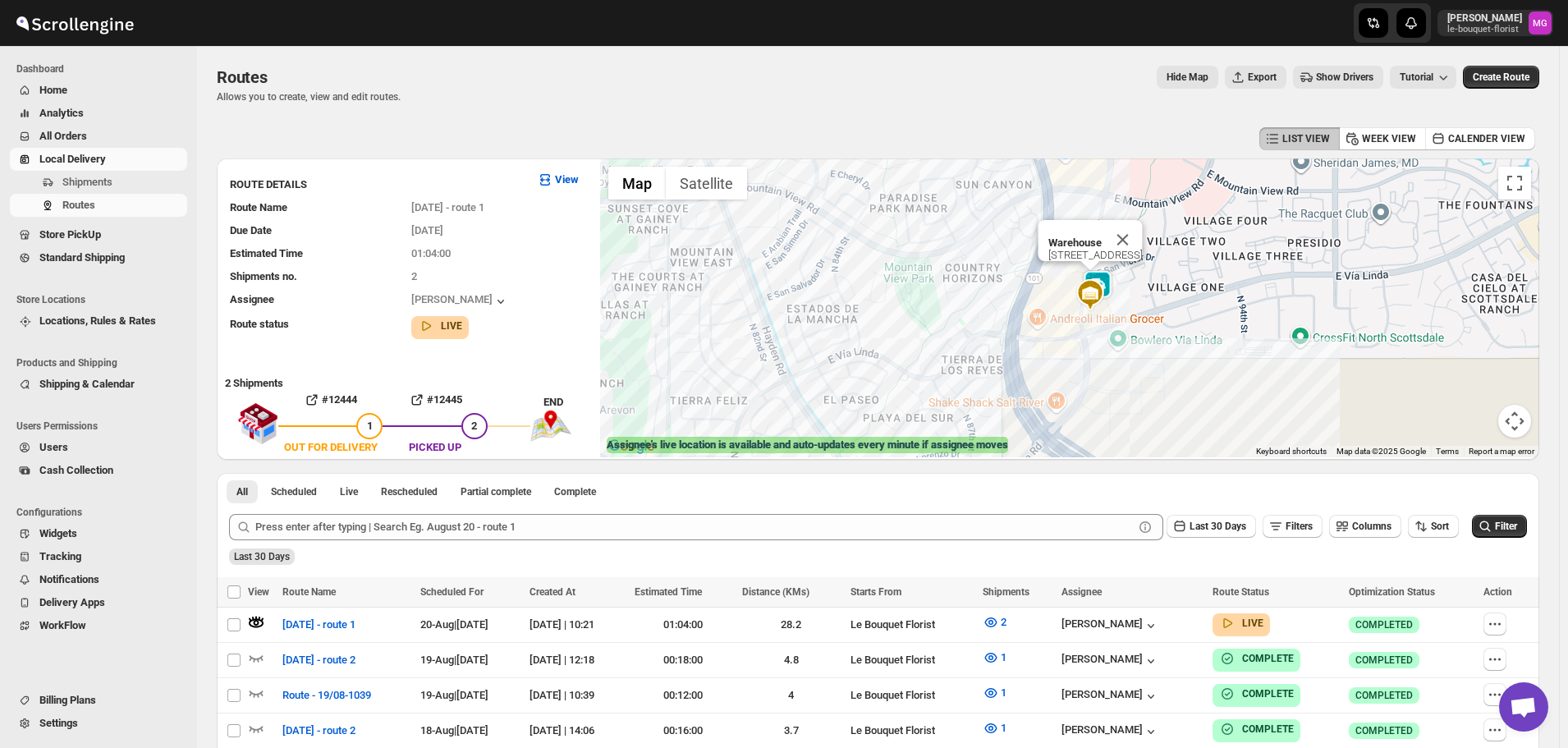
click at [1114, 284] on img at bounding box center [1098, 286] width 33 height 33
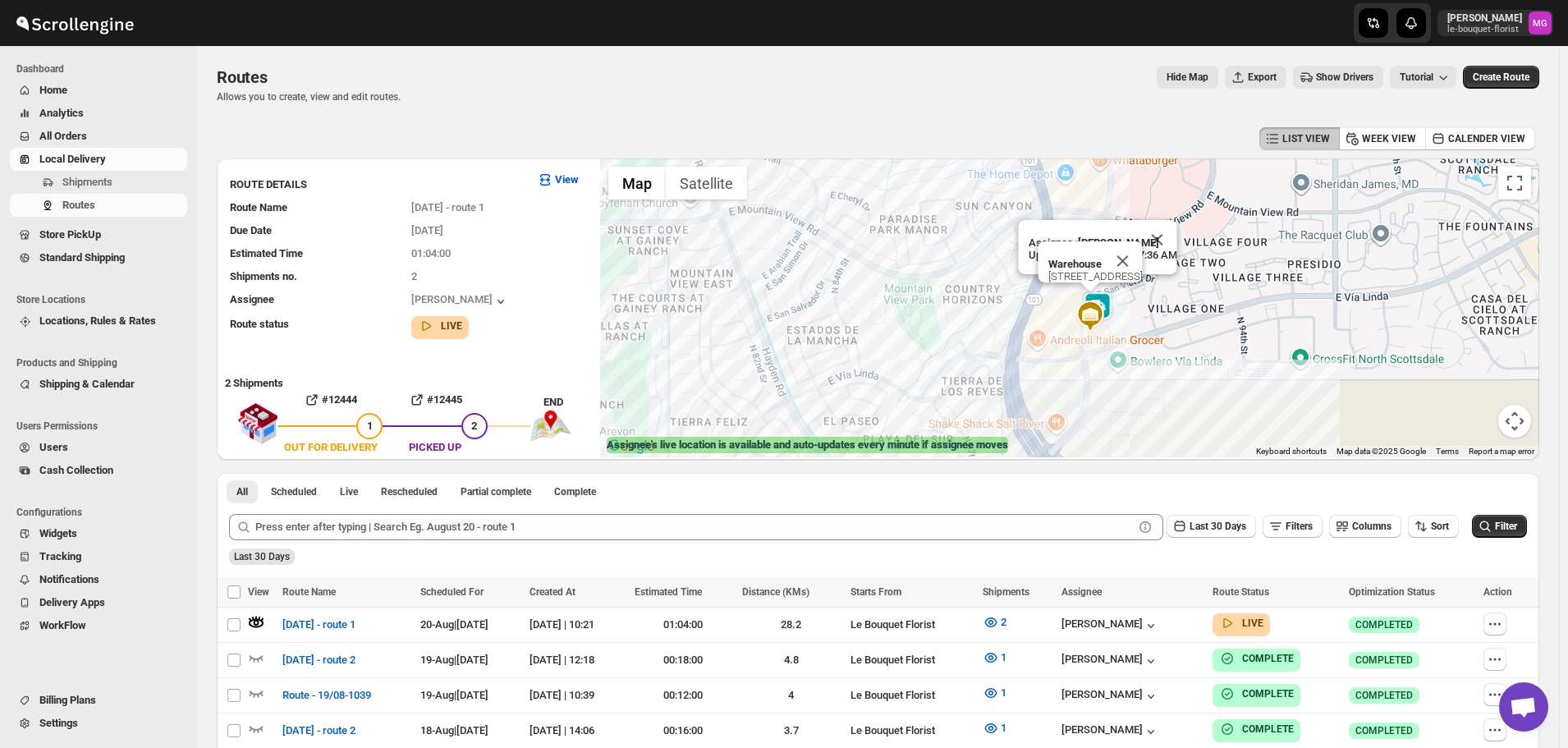
click at [1143, 247] on button "Close" at bounding box center [1123, 261] width 39 height 39
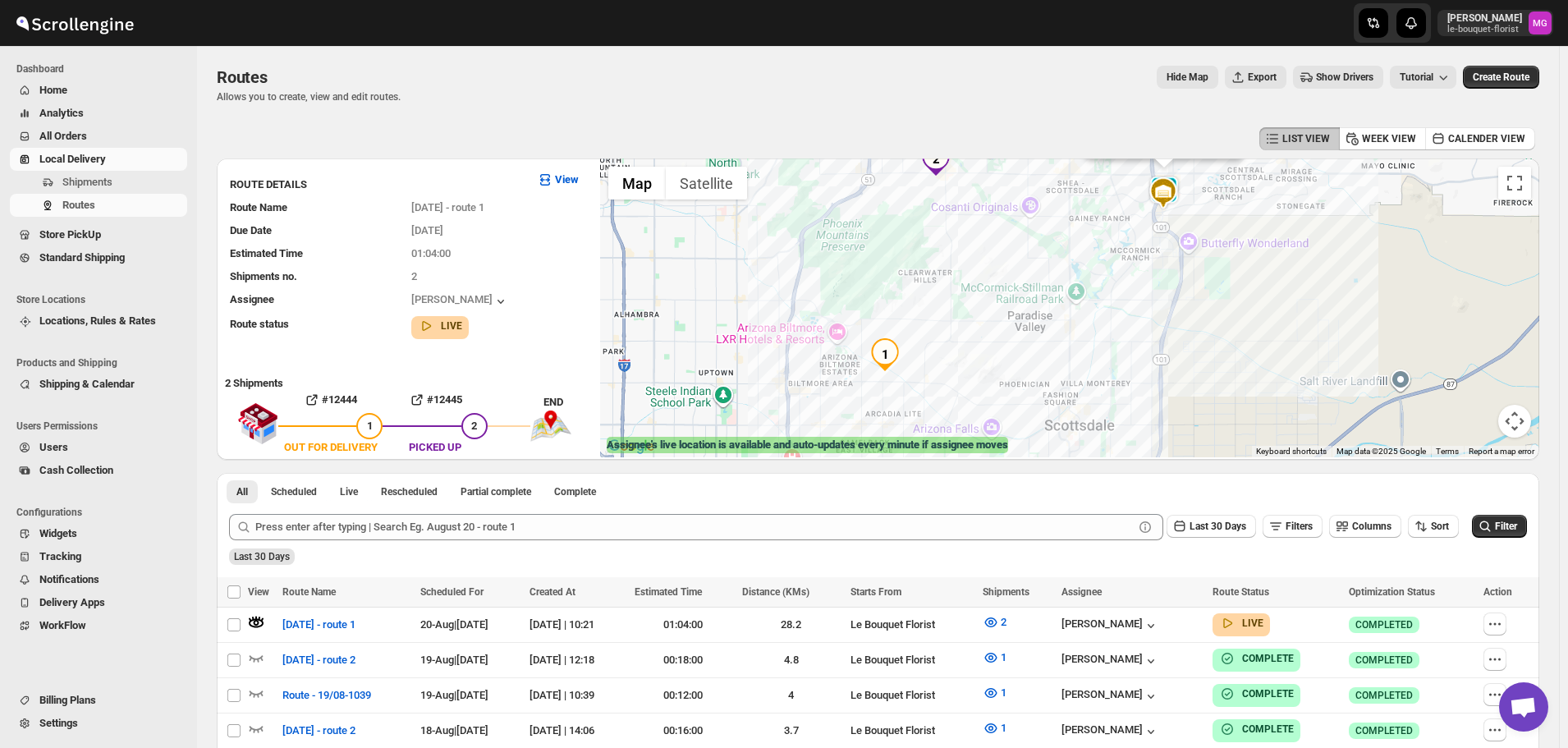
drag, startPoint x: 1176, startPoint y: 398, endPoint x: 1090, endPoint y: 262, distance: 160.9
click at [1090, 262] on div "Assignee : Olivia Trott Updated at : 8/20/2025, 10:27:36 AM Duty mode Enabled B…" at bounding box center [1069, 308] width 939 height 299
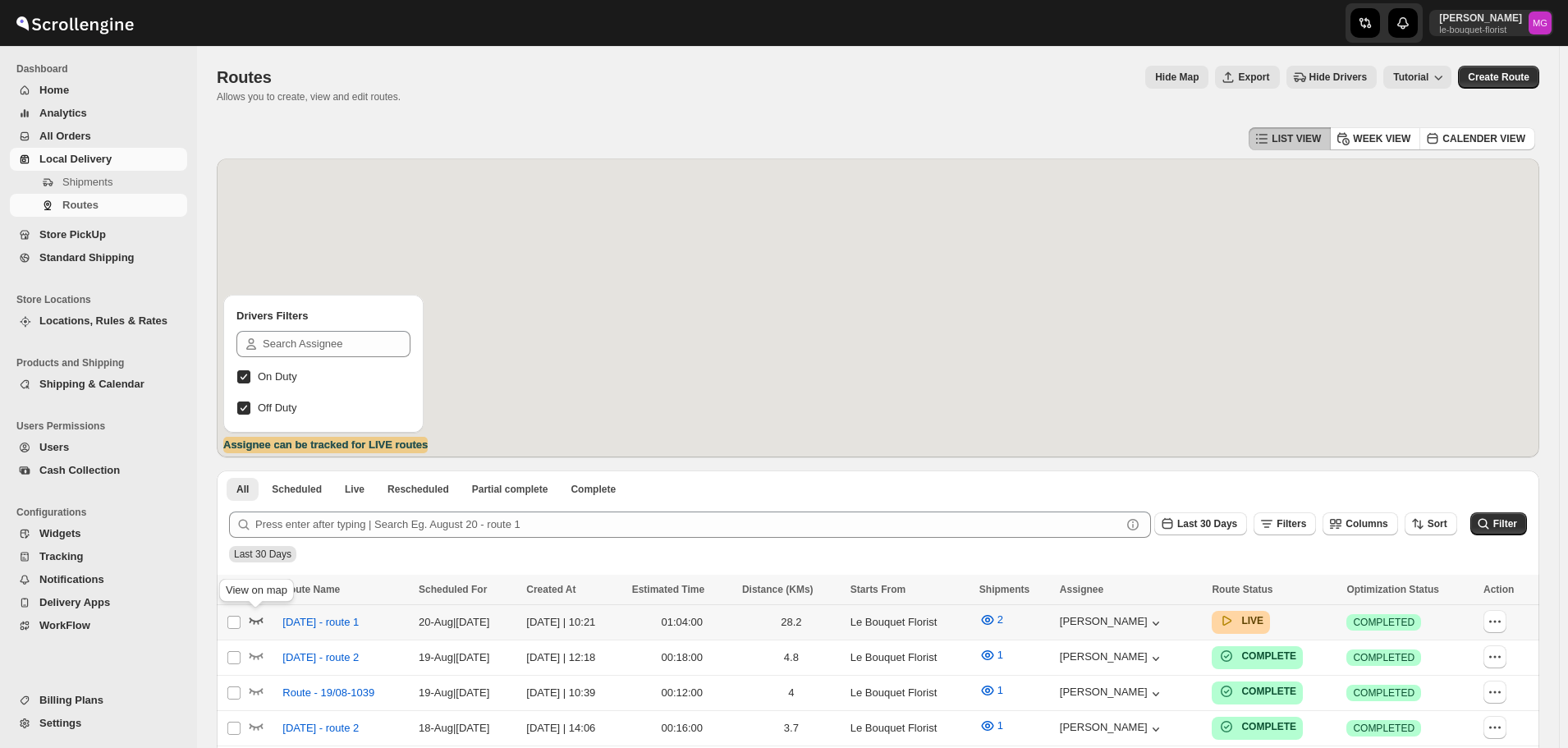
click at [256, 614] on icon "button" at bounding box center [256, 620] width 16 height 16
